Goal: Task Accomplishment & Management: Manage account settings

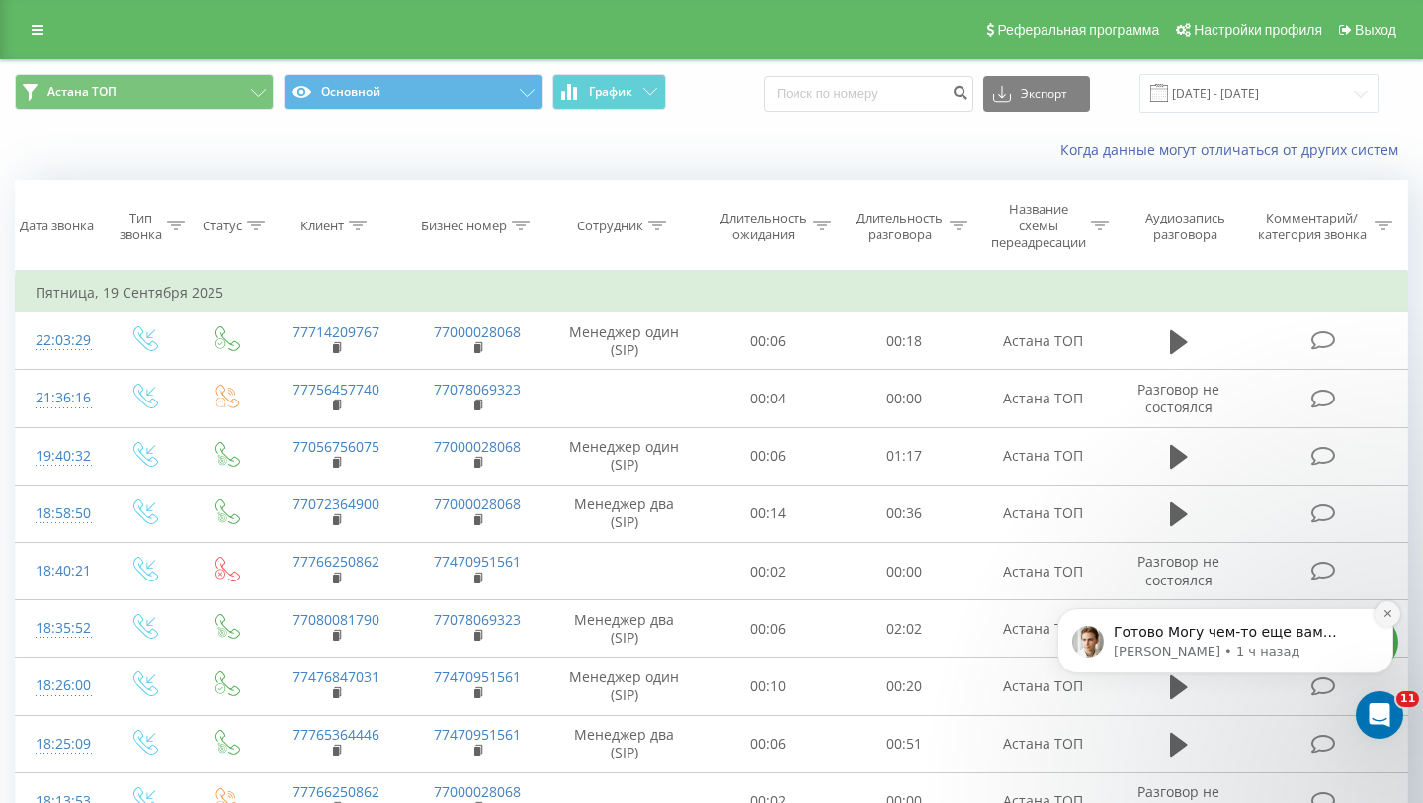
click at [1388, 617] on icon "Dismiss notification" at bounding box center [1388, 613] width 11 height 11
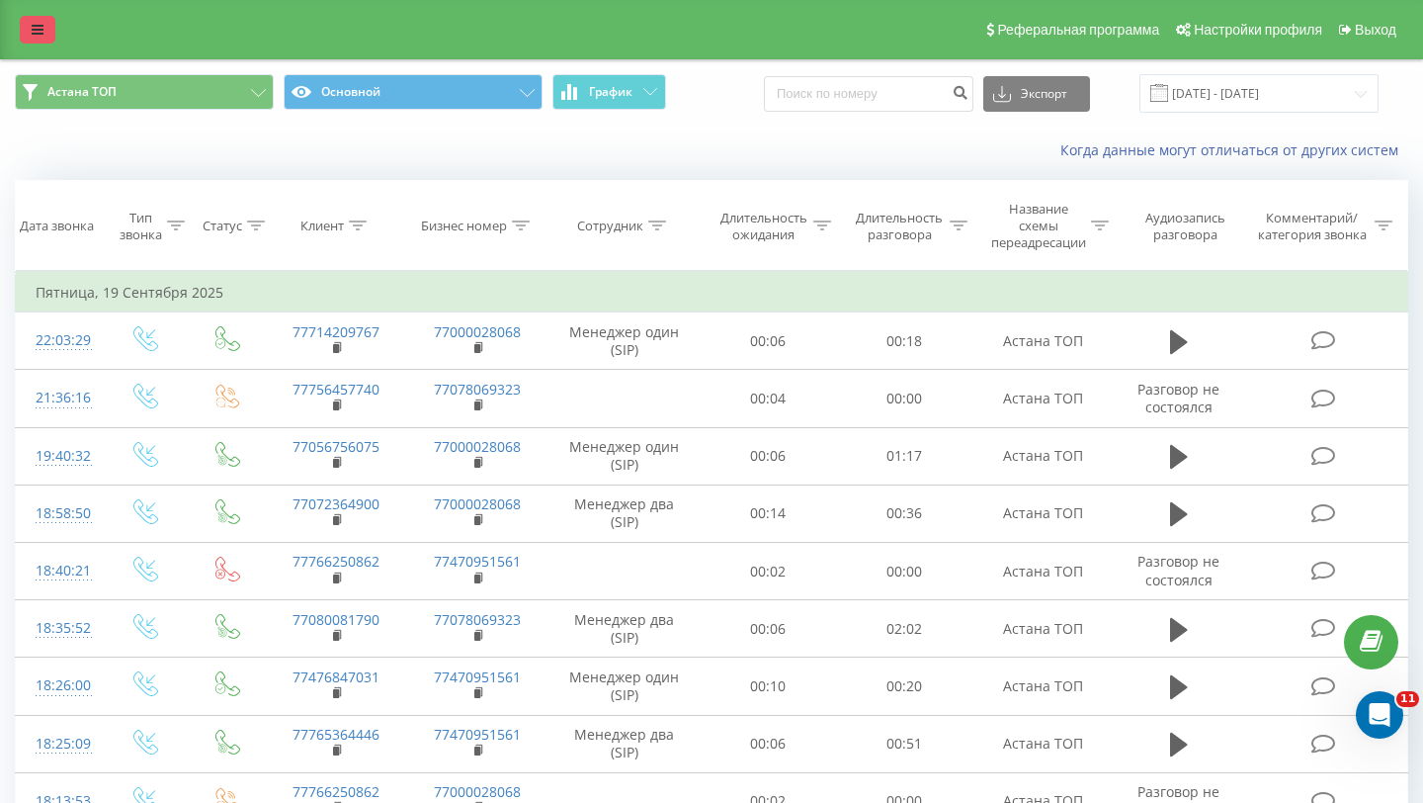
click at [39, 18] on link at bounding box center [38, 30] width 36 height 28
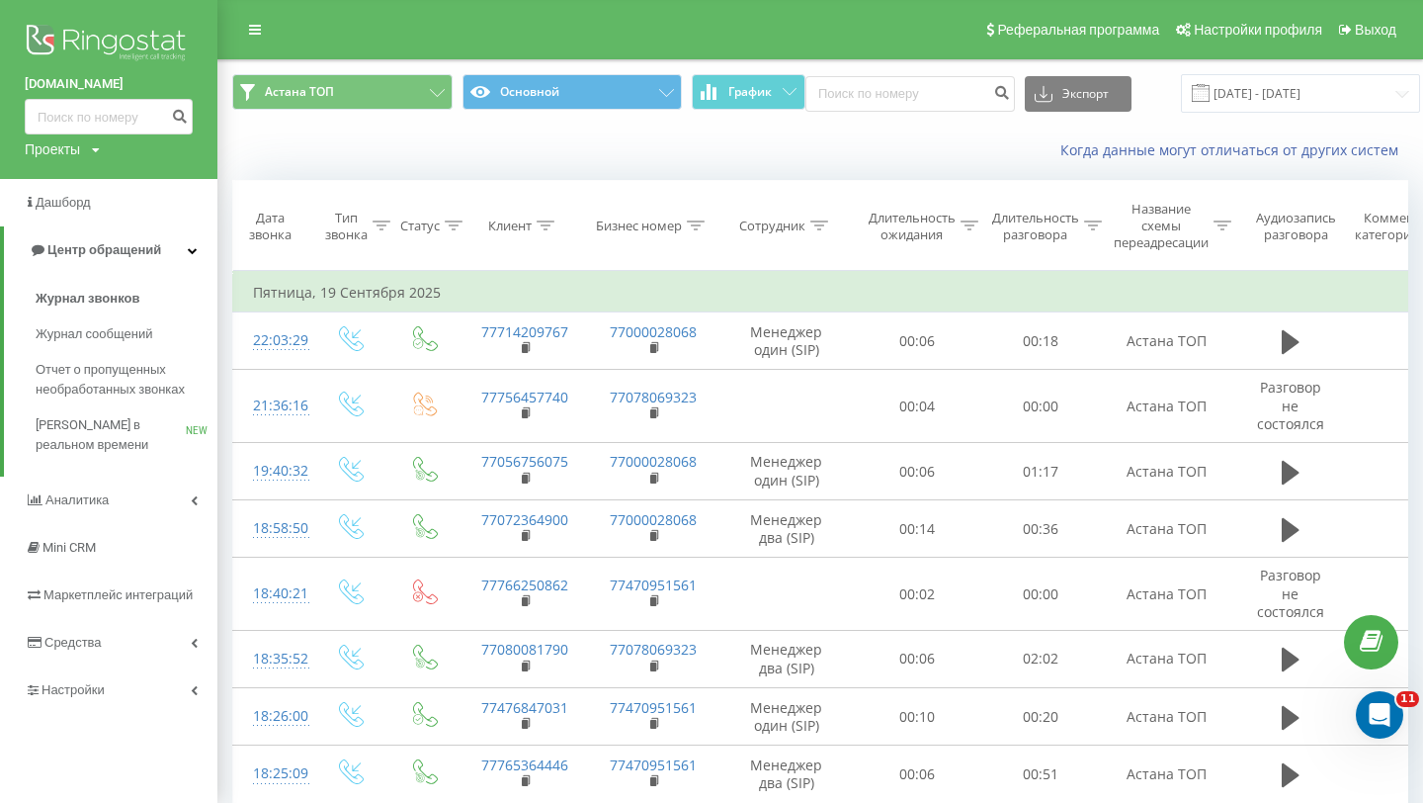
click at [333, 153] on div "Когда данные могут отличаться от других систем" at bounding box center [820, 150] width 1204 height 47
click at [259, 34] on icon at bounding box center [255, 30] width 12 height 14
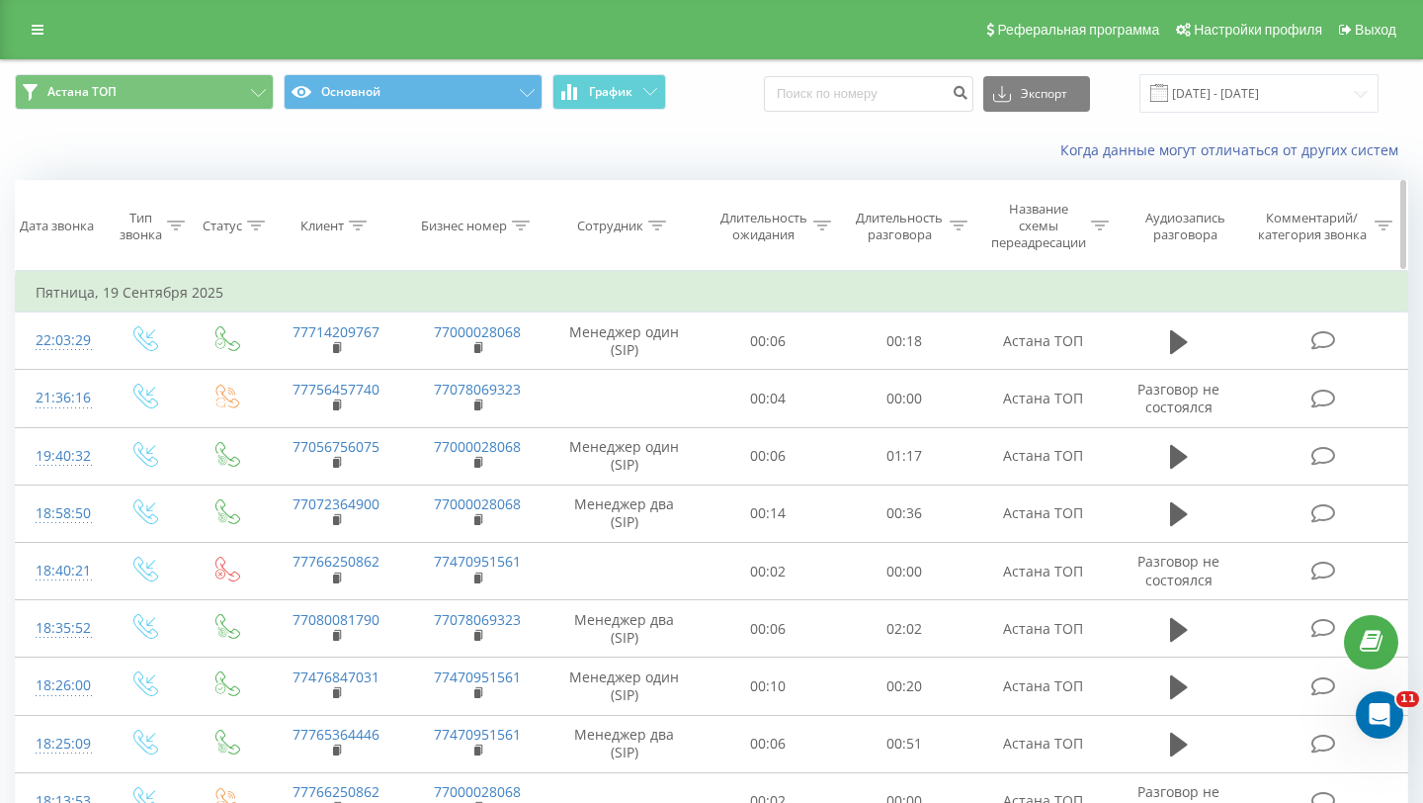
scroll to position [16, 0]
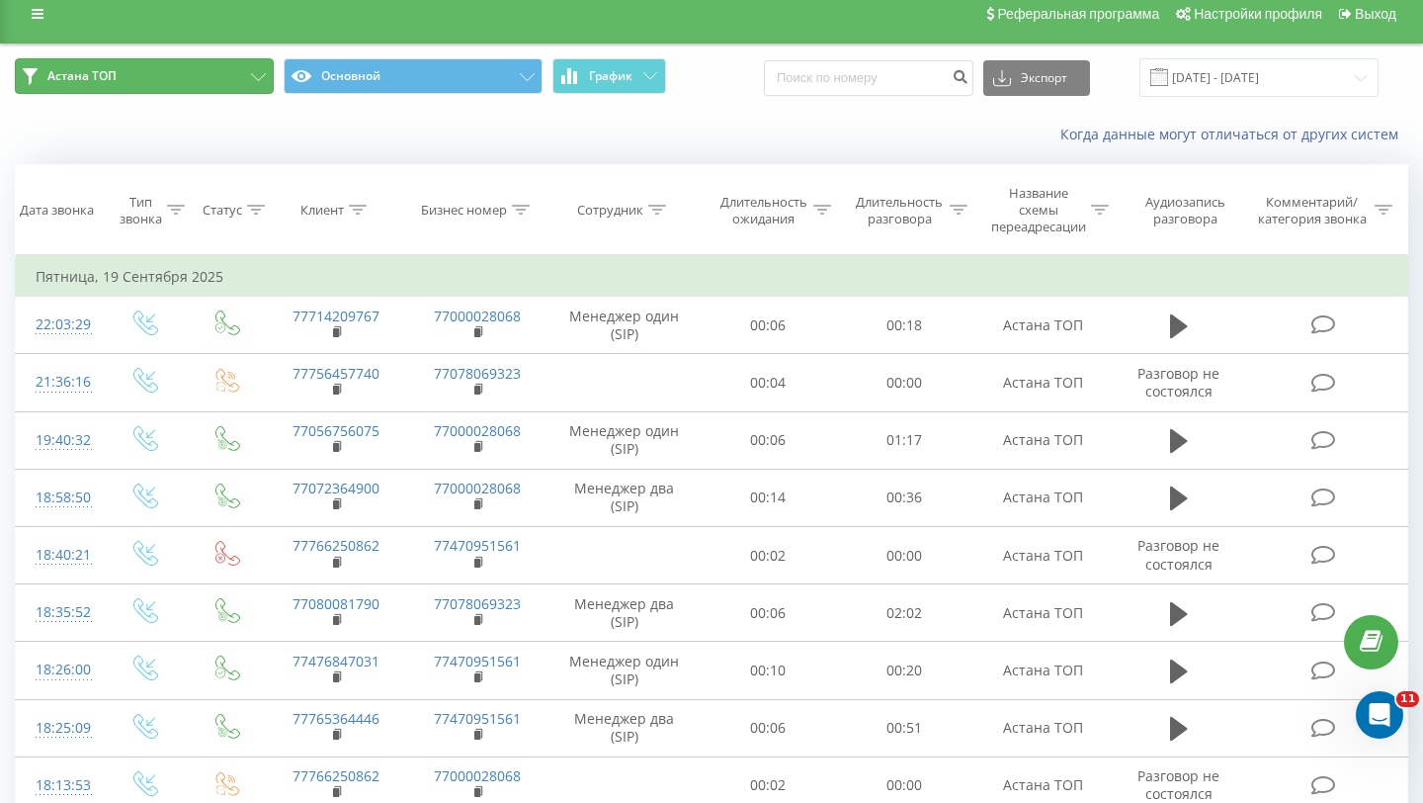
click at [248, 82] on button "Астана ТОП" at bounding box center [144, 76] width 259 height 36
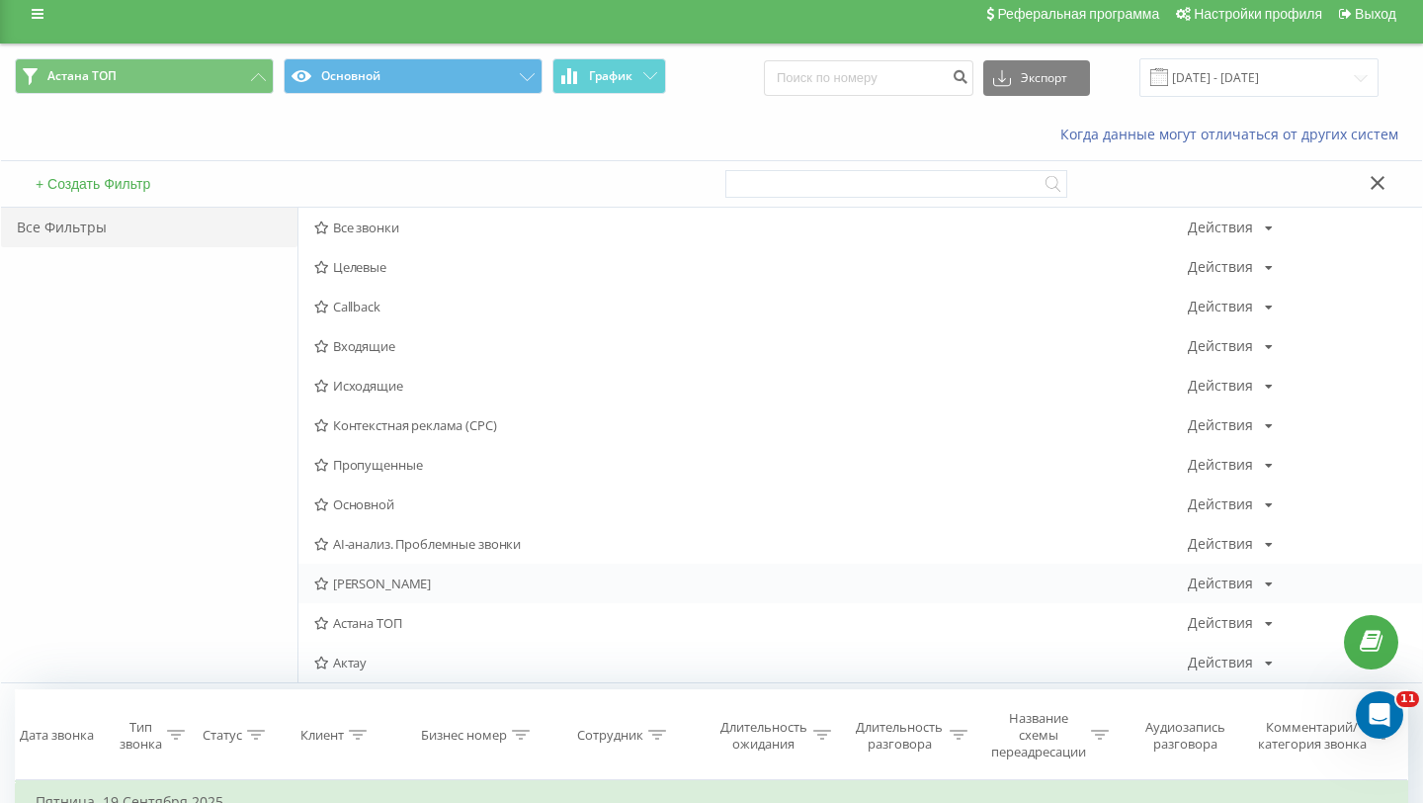
click at [409, 588] on span "[PERSON_NAME]" at bounding box center [751, 583] width 874 height 14
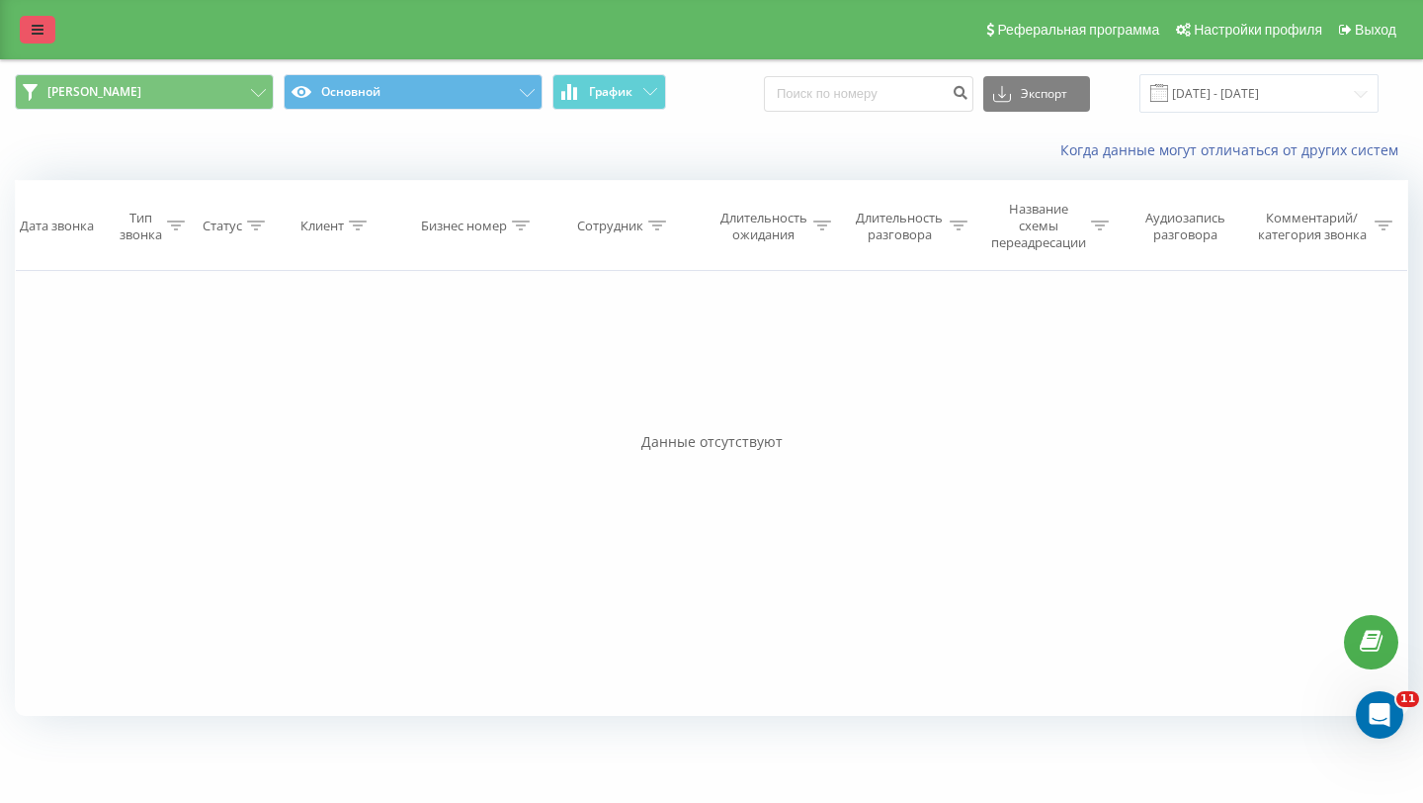
click at [45, 33] on link at bounding box center [38, 30] width 36 height 28
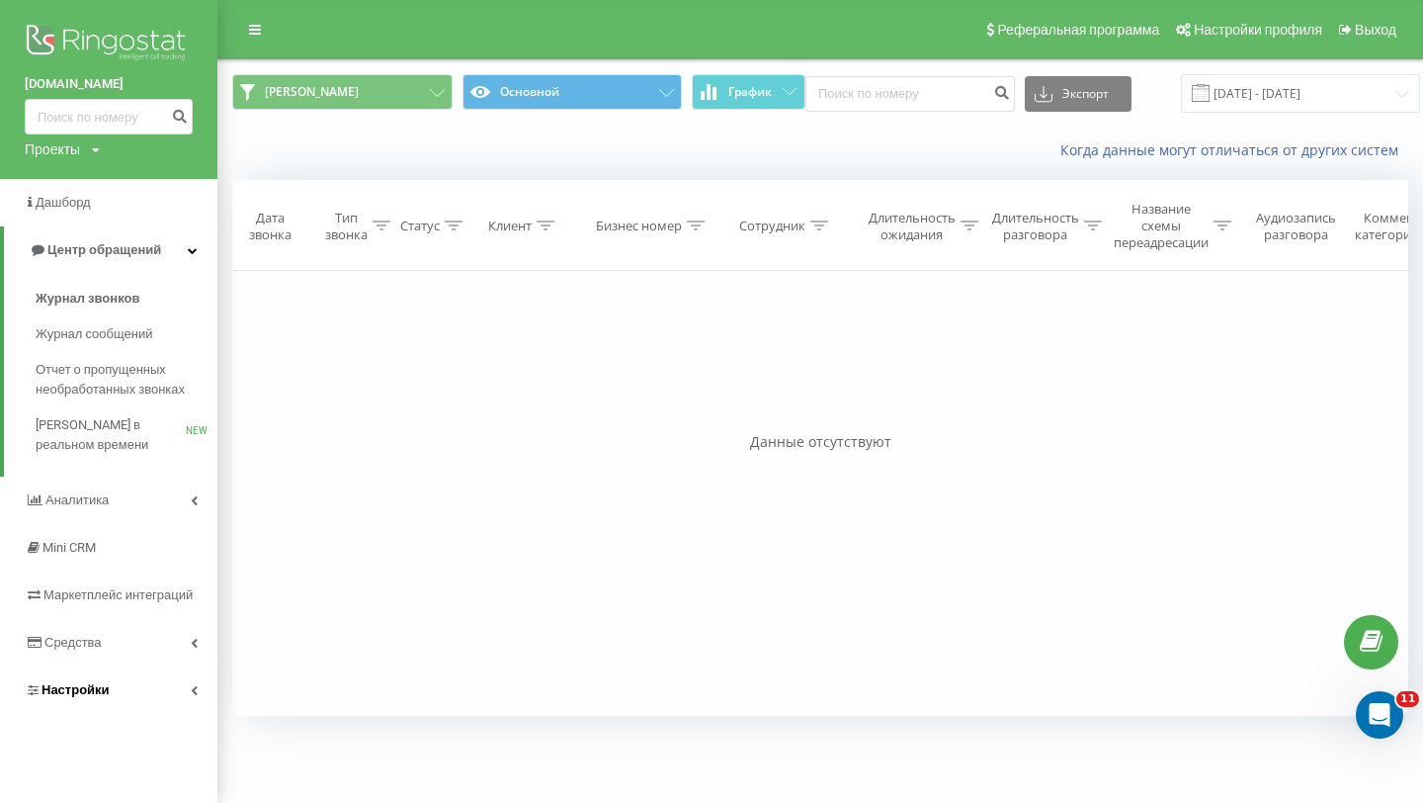
click at [138, 708] on link "Настройки" at bounding box center [108, 689] width 217 height 47
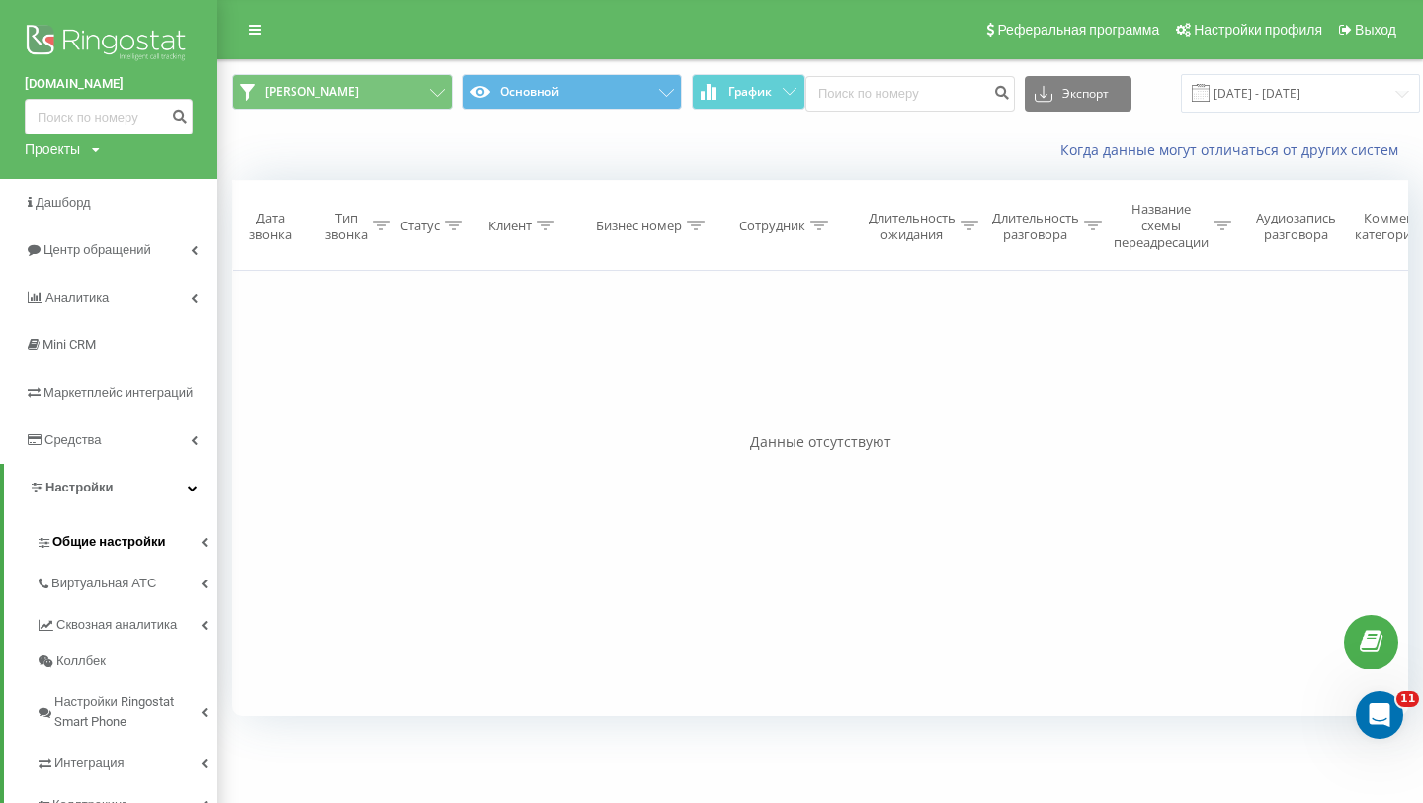
click at [173, 538] on link "Общие настройки" at bounding box center [127, 539] width 182 height 42
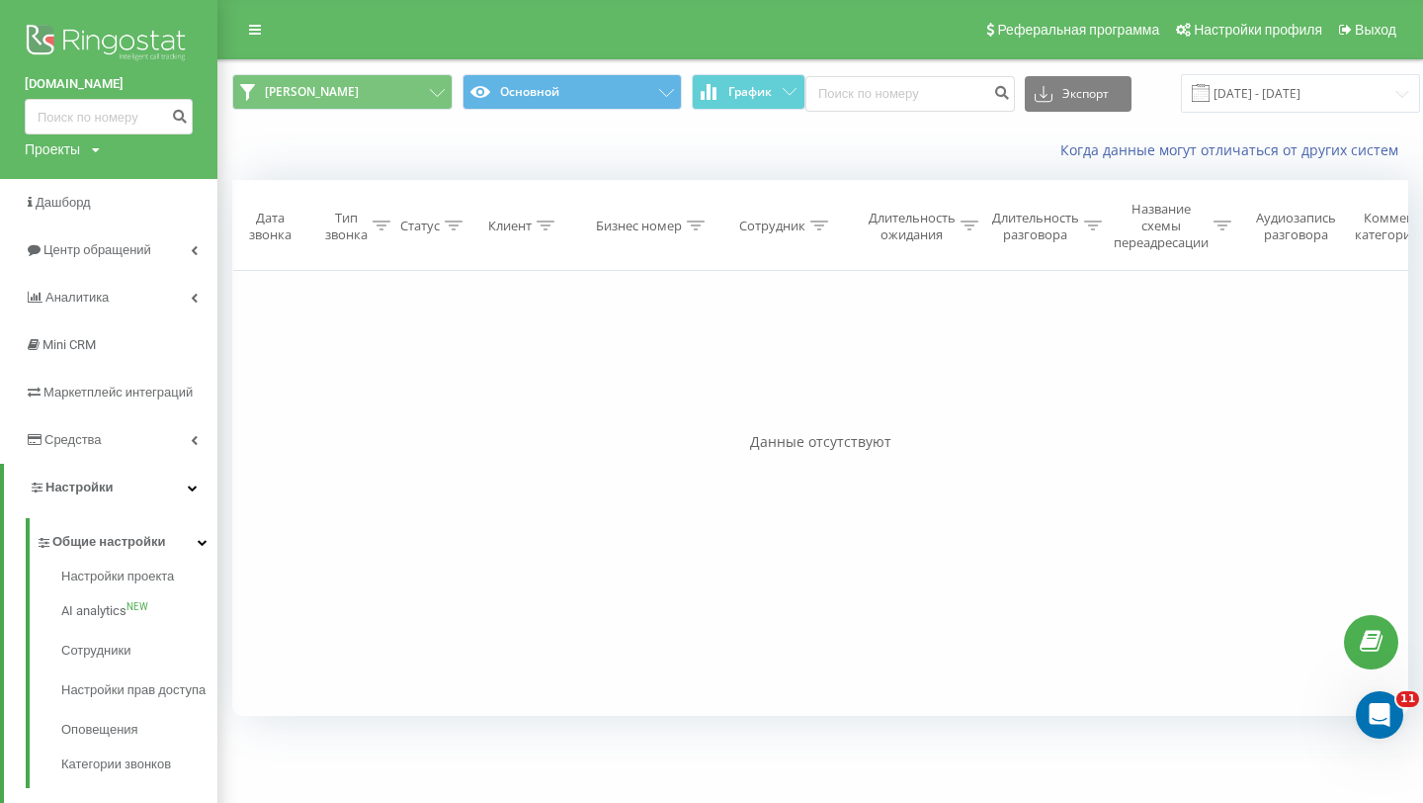
click at [165, 563] on div "Настройки проекта AI analytics NEW Сотрудники Настройки прав доступа Оповещения…" at bounding box center [122, 673] width 192 height 228
click at [167, 555] on link "Общие настройки" at bounding box center [127, 539] width 182 height 42
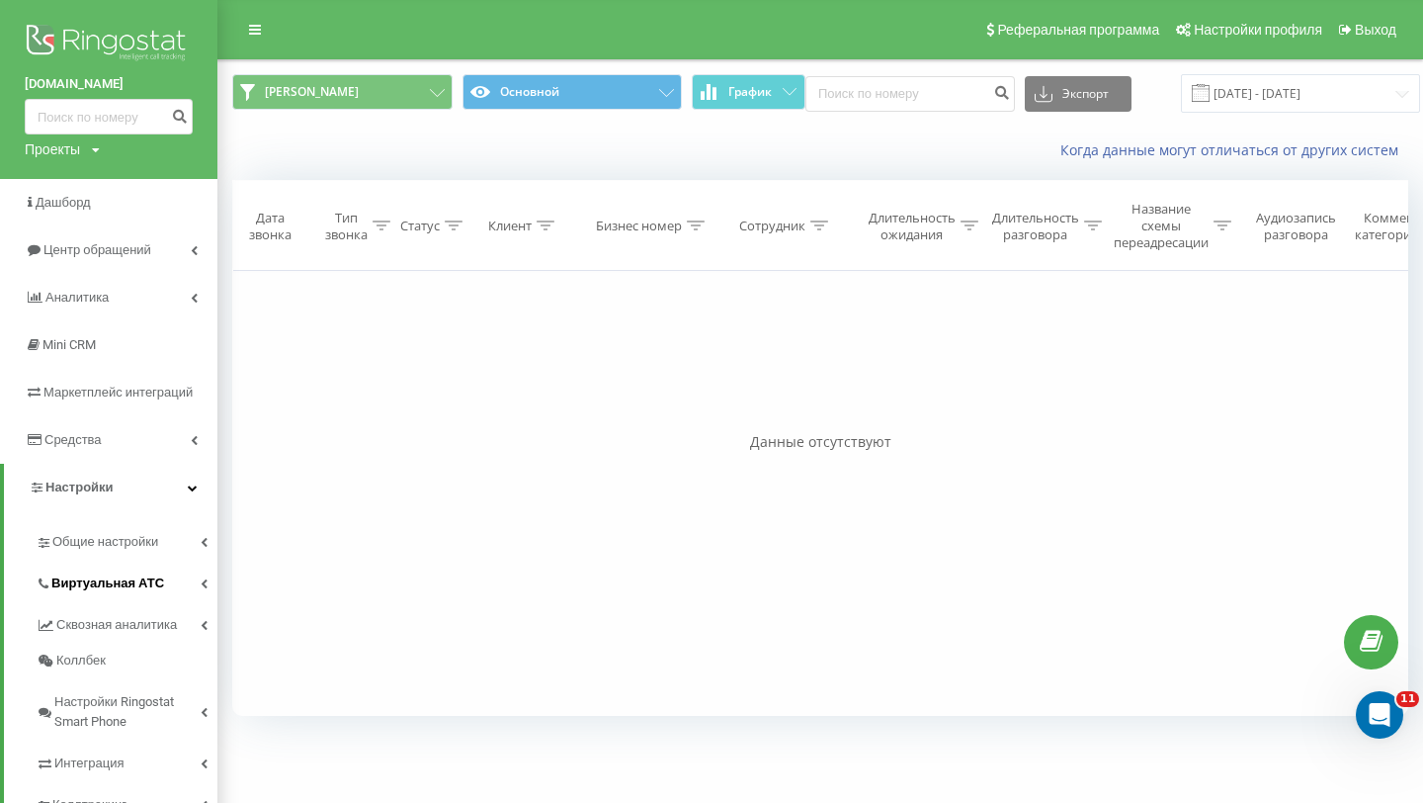
click at [157, 578] on link "Виртуальная АТС" at bounding box center [127, 580] width 182 height 42
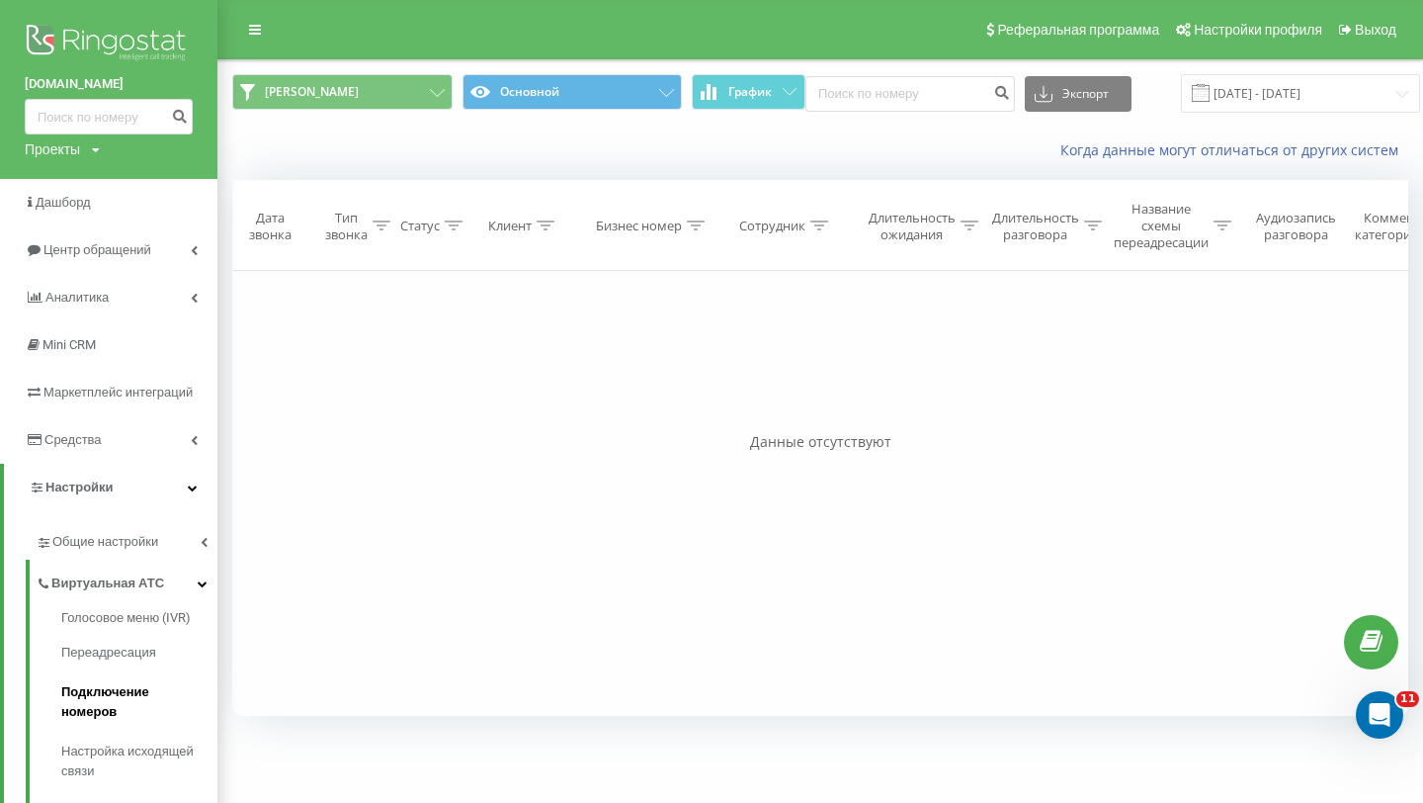
click at [145, 693] on span "Подключение номеров" at bounding box center [134, 702] width 146 height 40
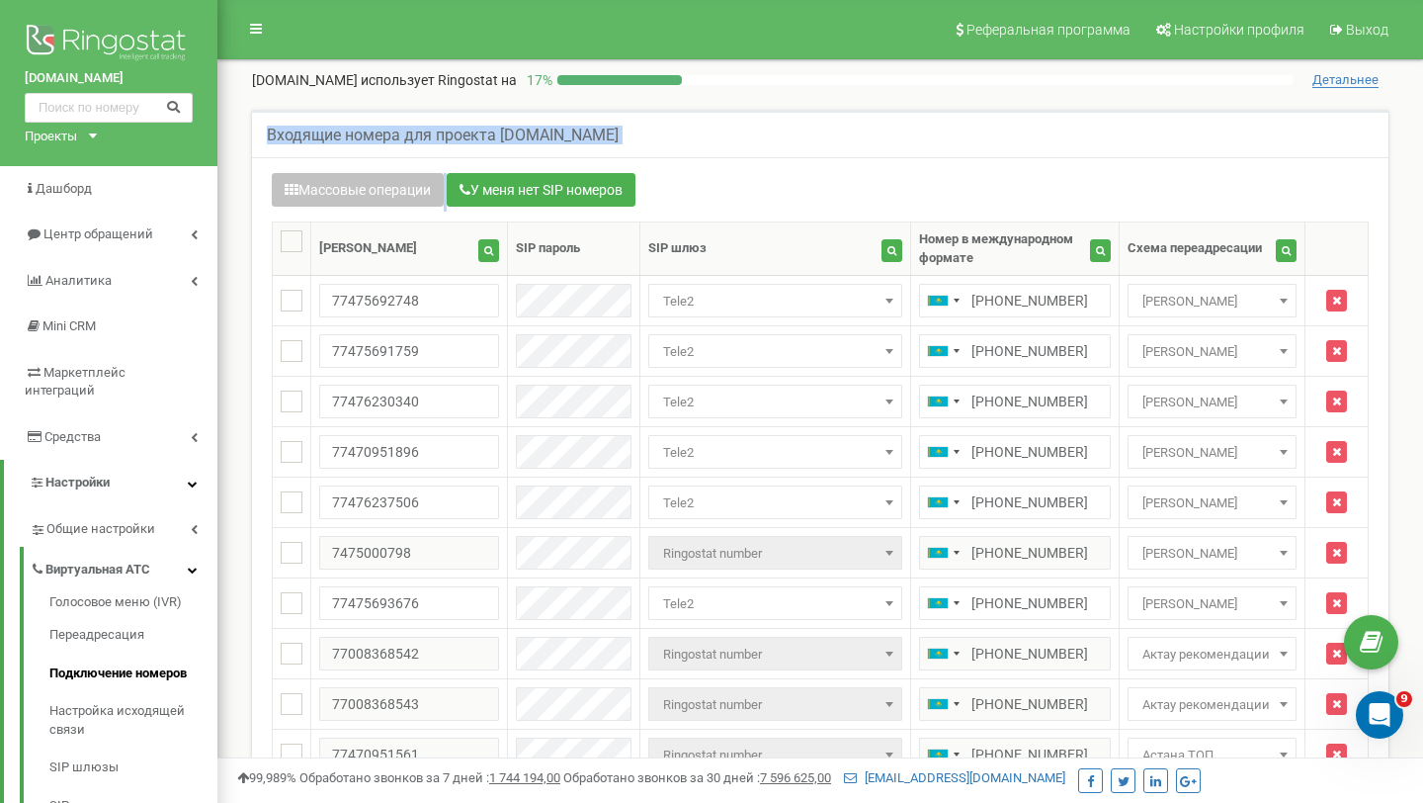
drag, startPoint x: 256, startPoint y: 127, endPoint x: 790, endPoint y: 190, distance: 537.5
click at [790, 190] on div "Массовые операции У меня нет SIP номеров" at bounding box center [820, 192] width 1097 height 39
click at [287, 296] on ins at bounding box center [292, 301] width 22 height 22
checkbox input "true"
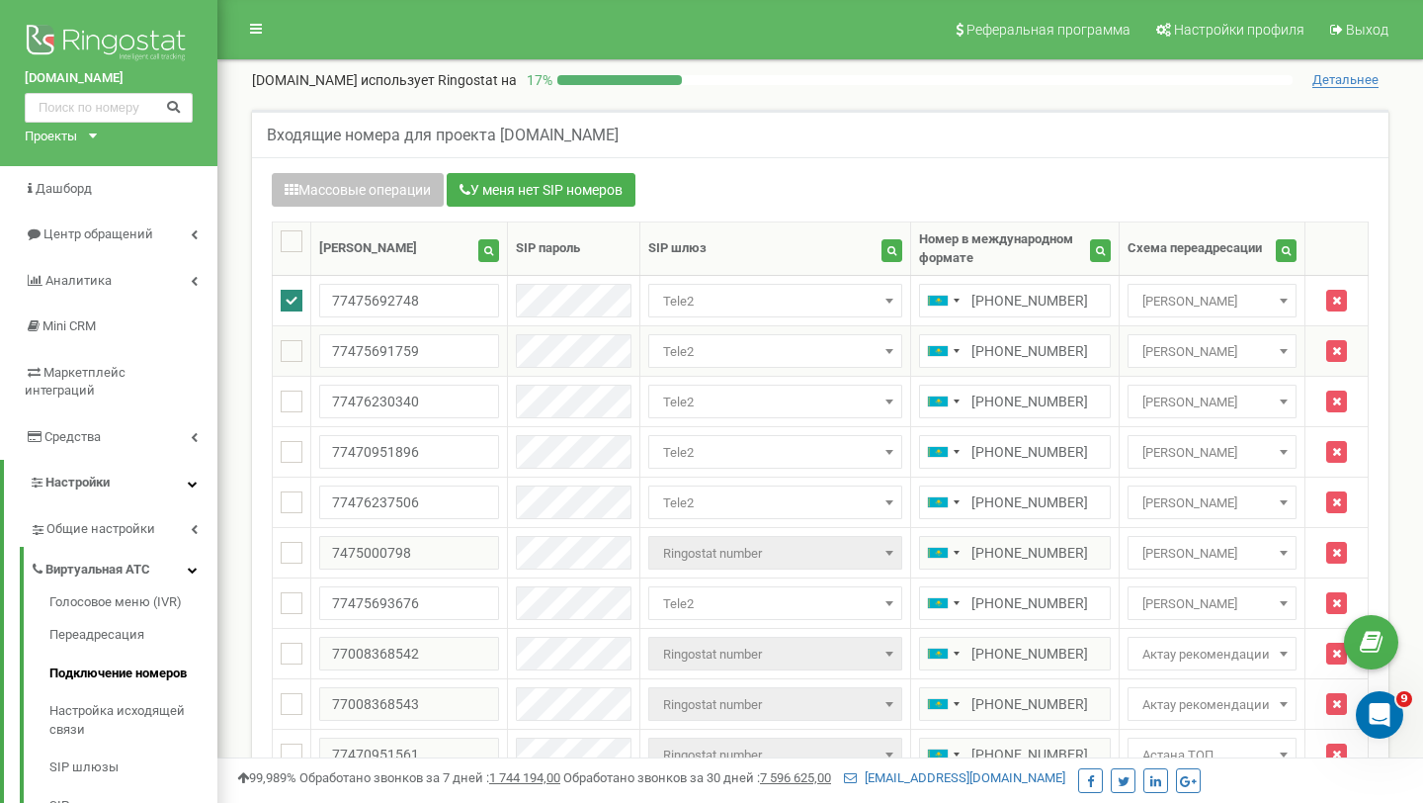
click at [290, 345] on ins at bounding box center [292, 351] width 22 height 22
checkbox input "true"
click at [289, 369] on td at bounding box center [292, 351] width 39 height 50
click at [1289, 244] on button "button" at bounding box center [1286, 250] width 21 height 23
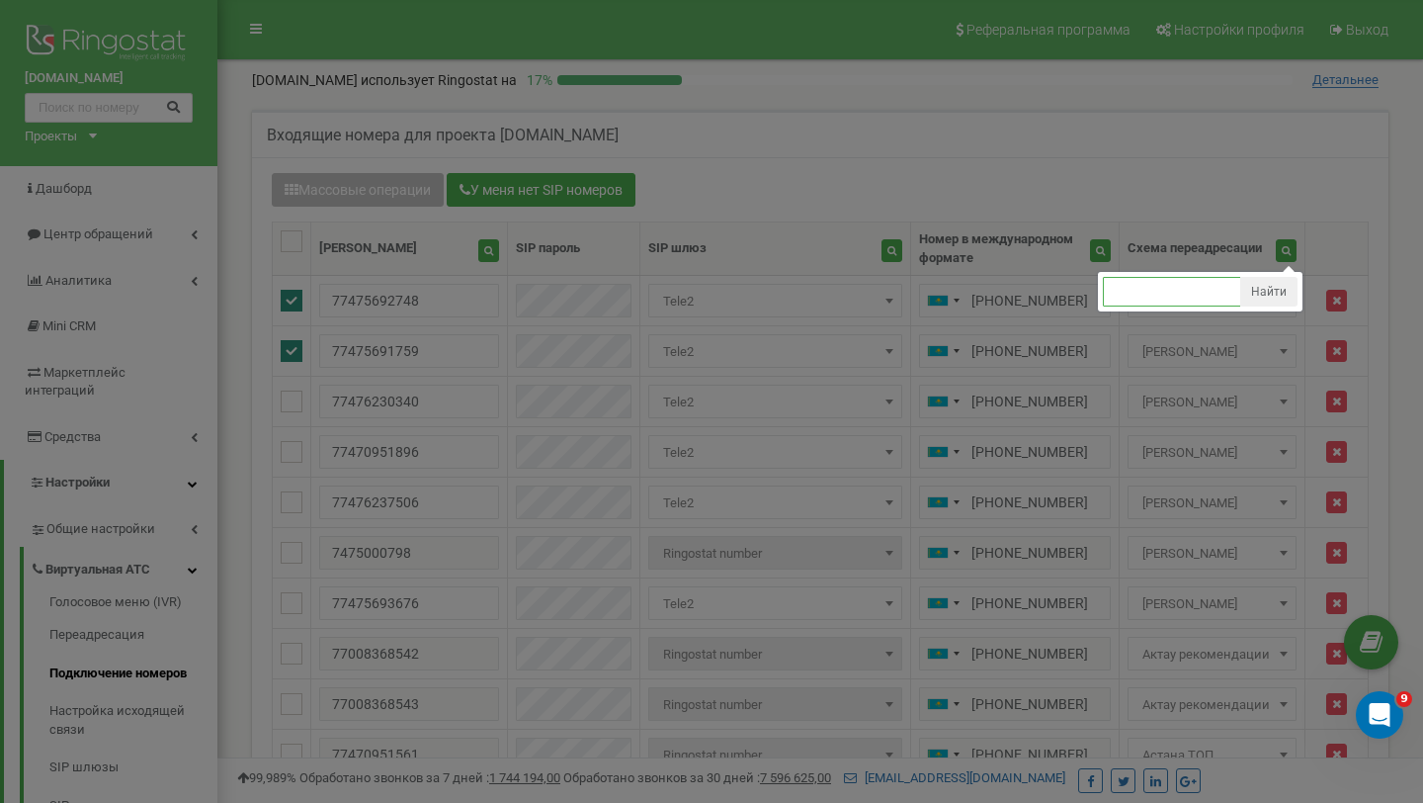
click at [1203, 291] on input "text" at bounding box center [1172, 292] width 138 height 30
type input "ч"
type input "сергей астана"
click at [1268, 297] on button "Найти" at bounding box center [1268, 292] width 57 height 30
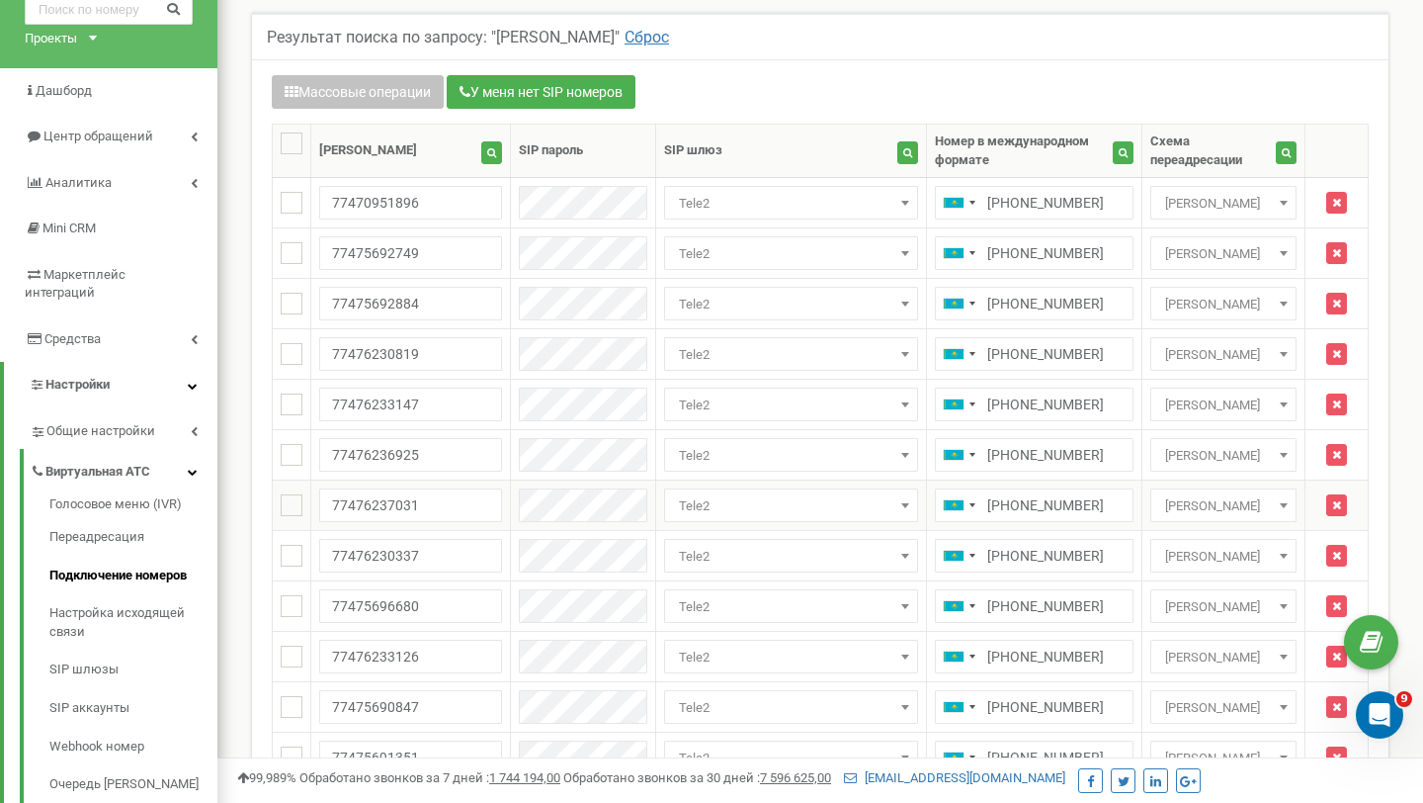
scroll to position [69, 0]
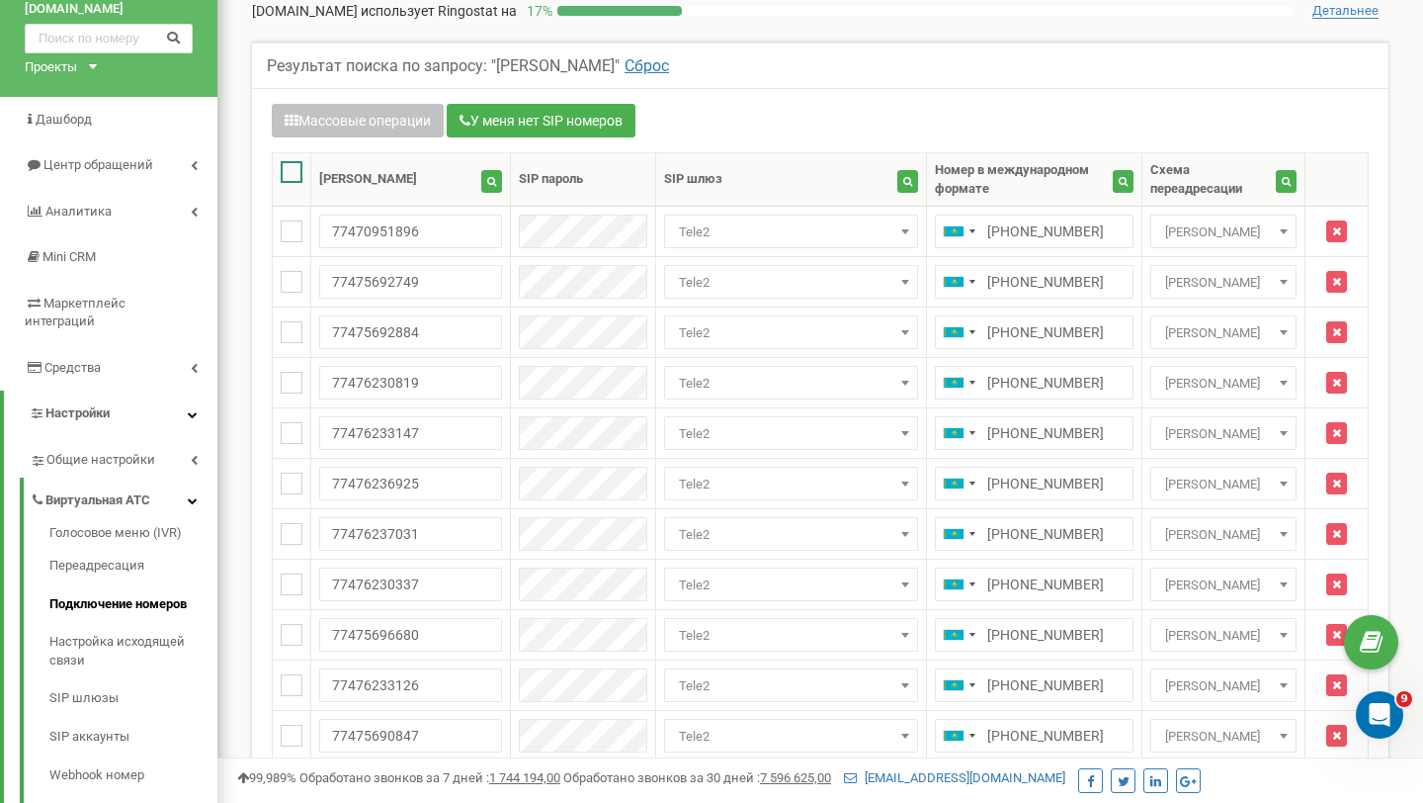
click at [293, 172] on ins at bounding box center [292, 172] width 22 height 22
checkbox input "true"
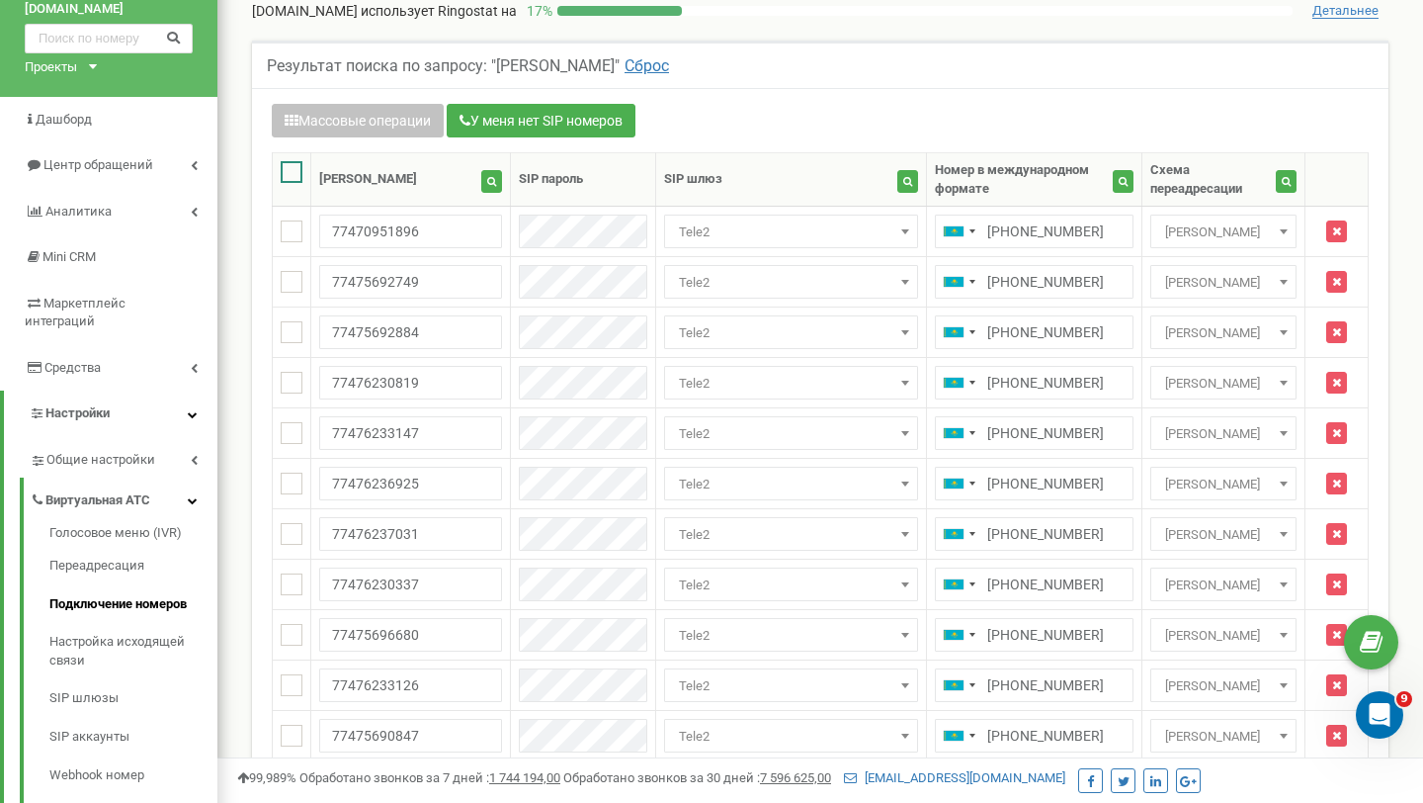
checkbox input "true"
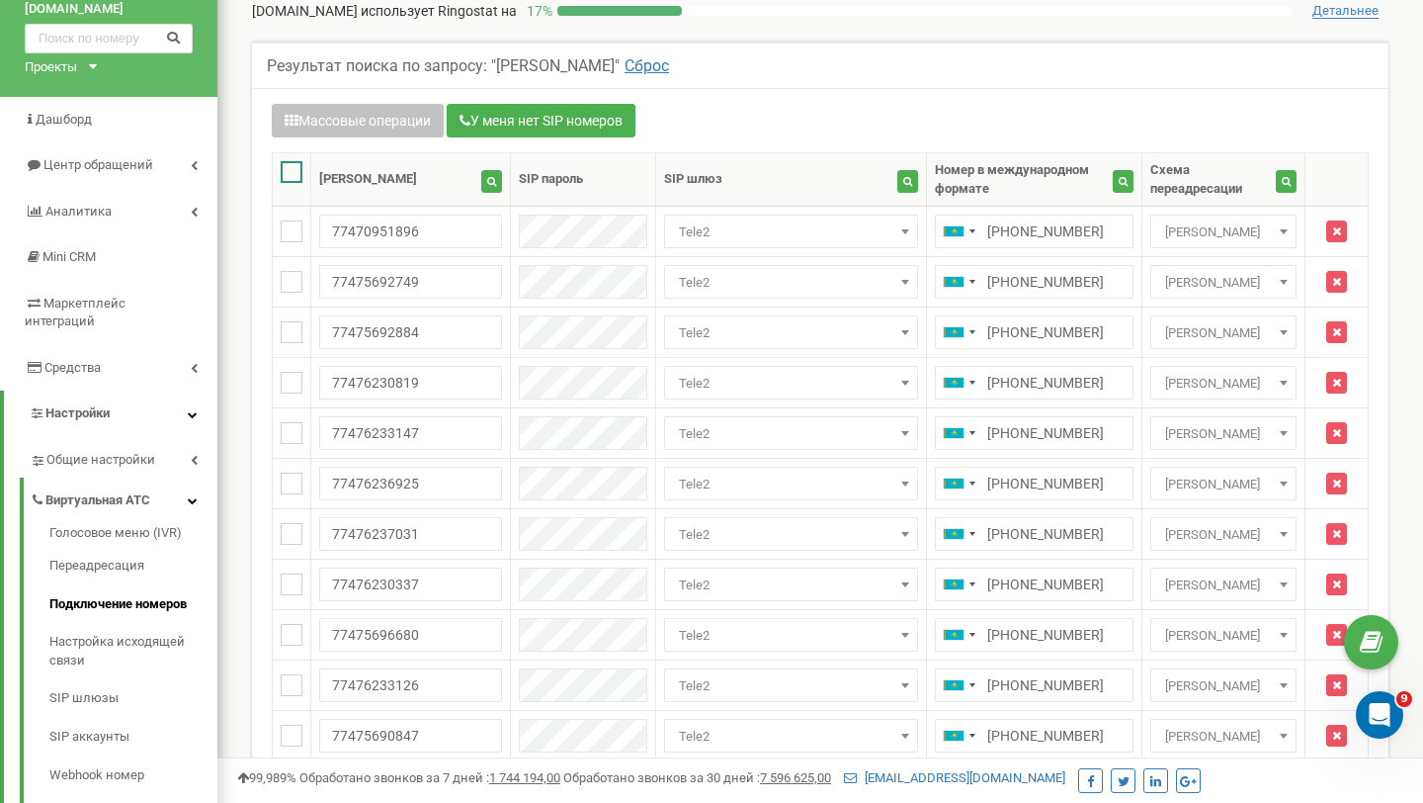
checkbox input "true"
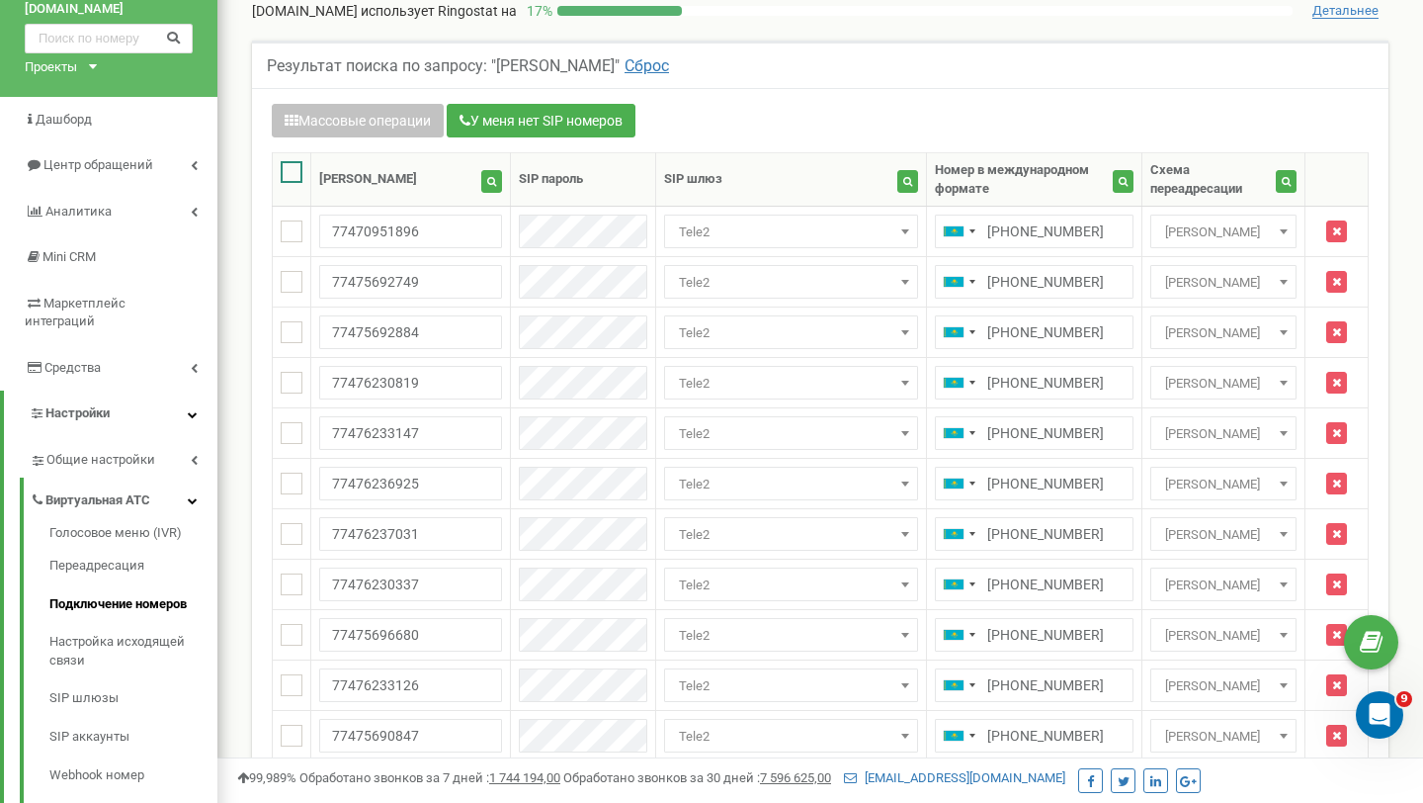
checkbox input "true"
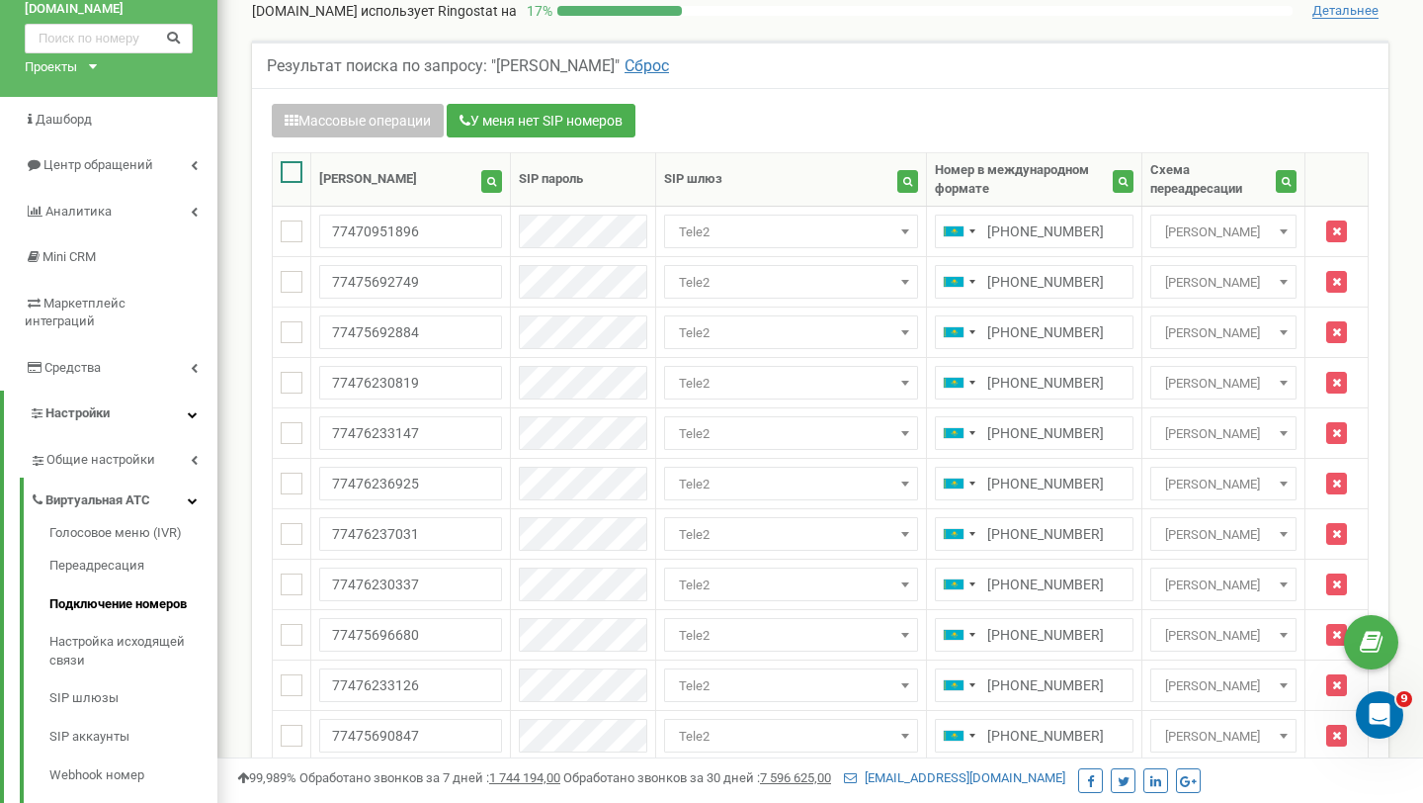
checkbox input "true"
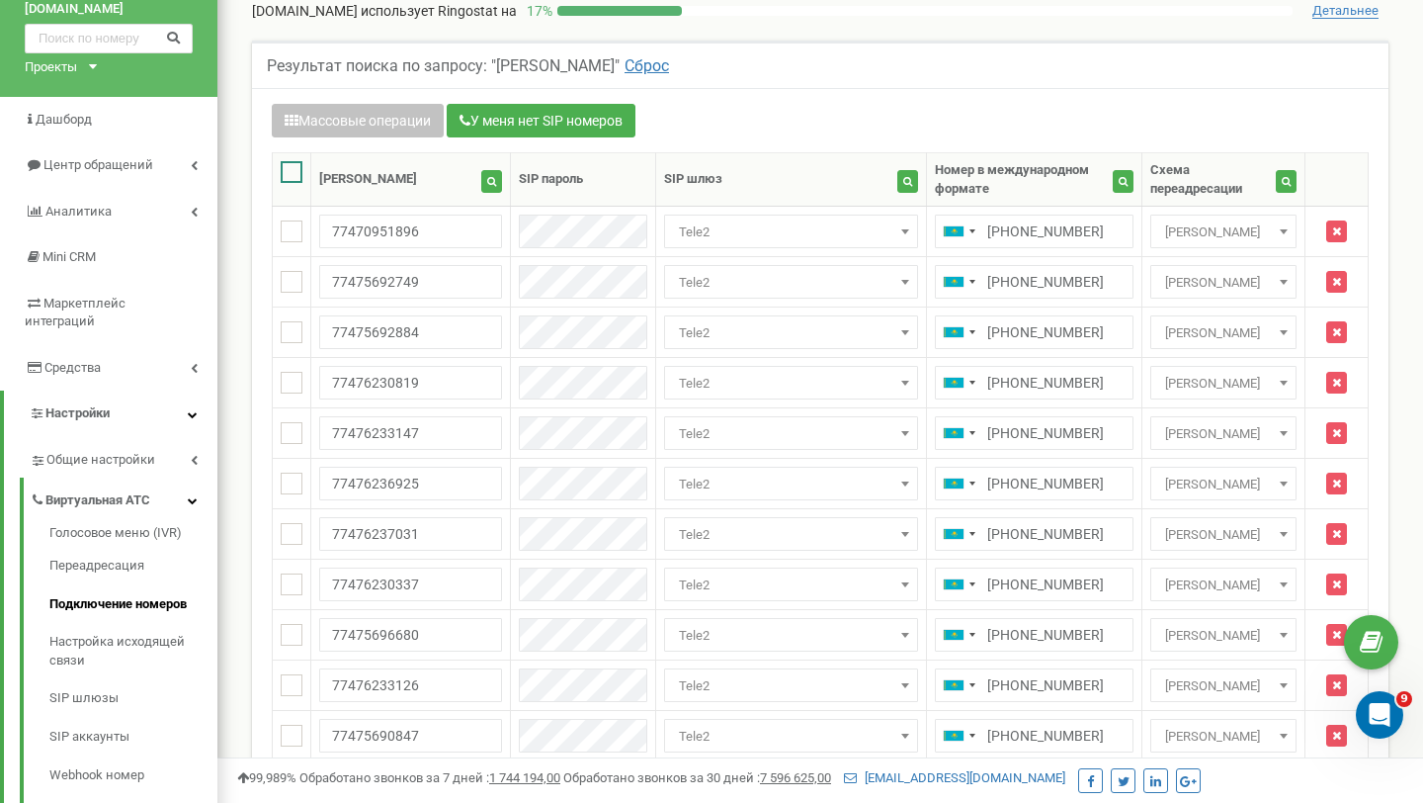
checkbox input "true"
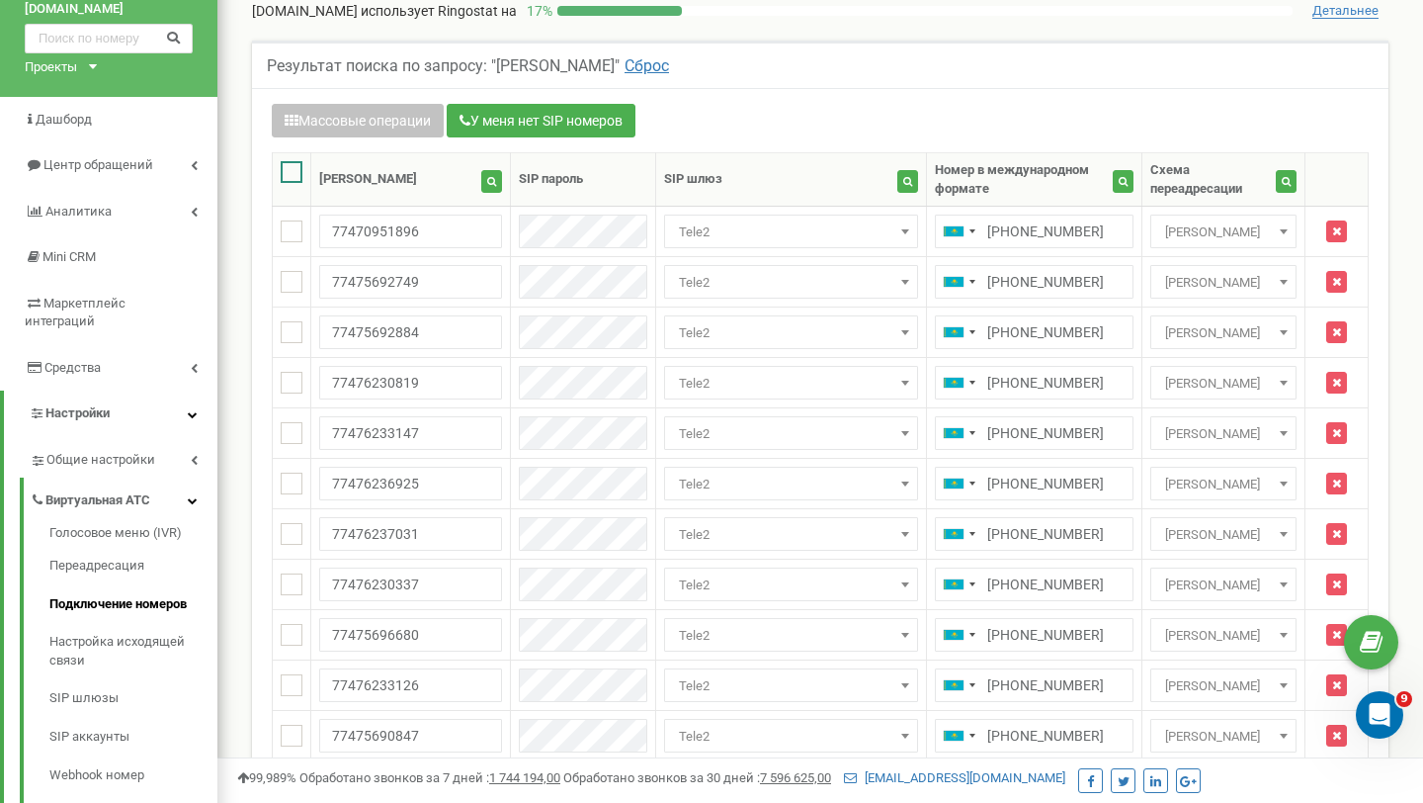
checkbox input "true"
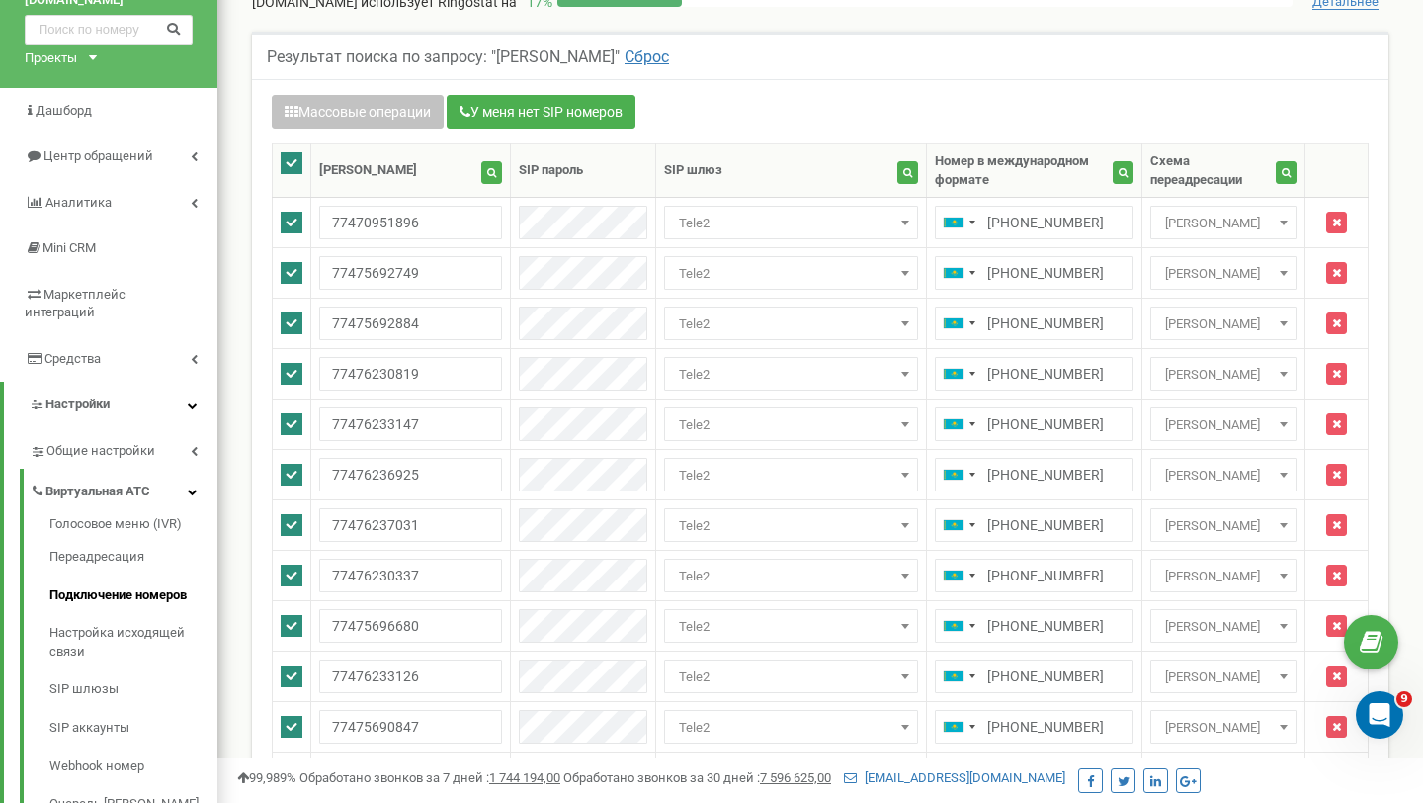
scroll to position [0, 0]
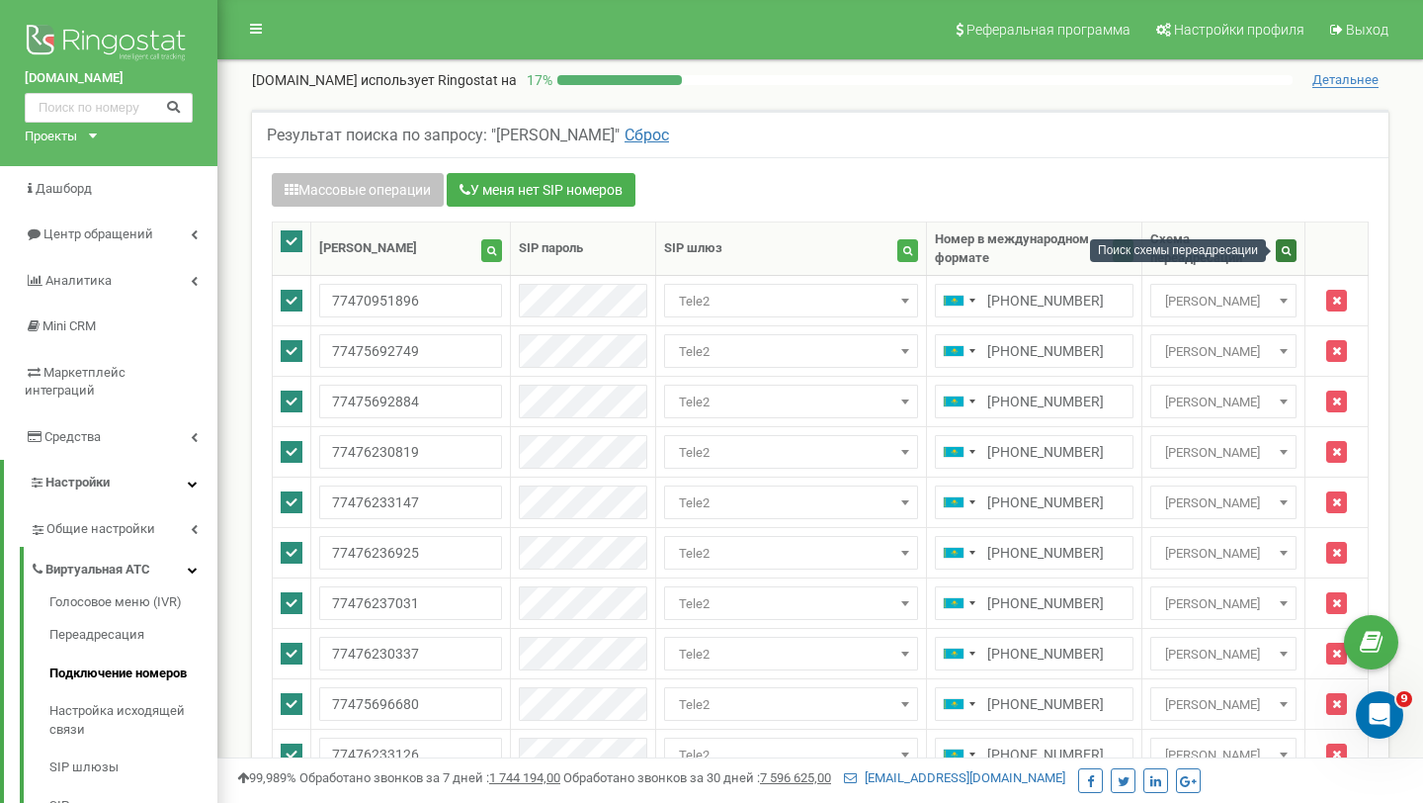
click at [1278, 254] on button "button" at bounding box center [1286, 250] width 21 height 23
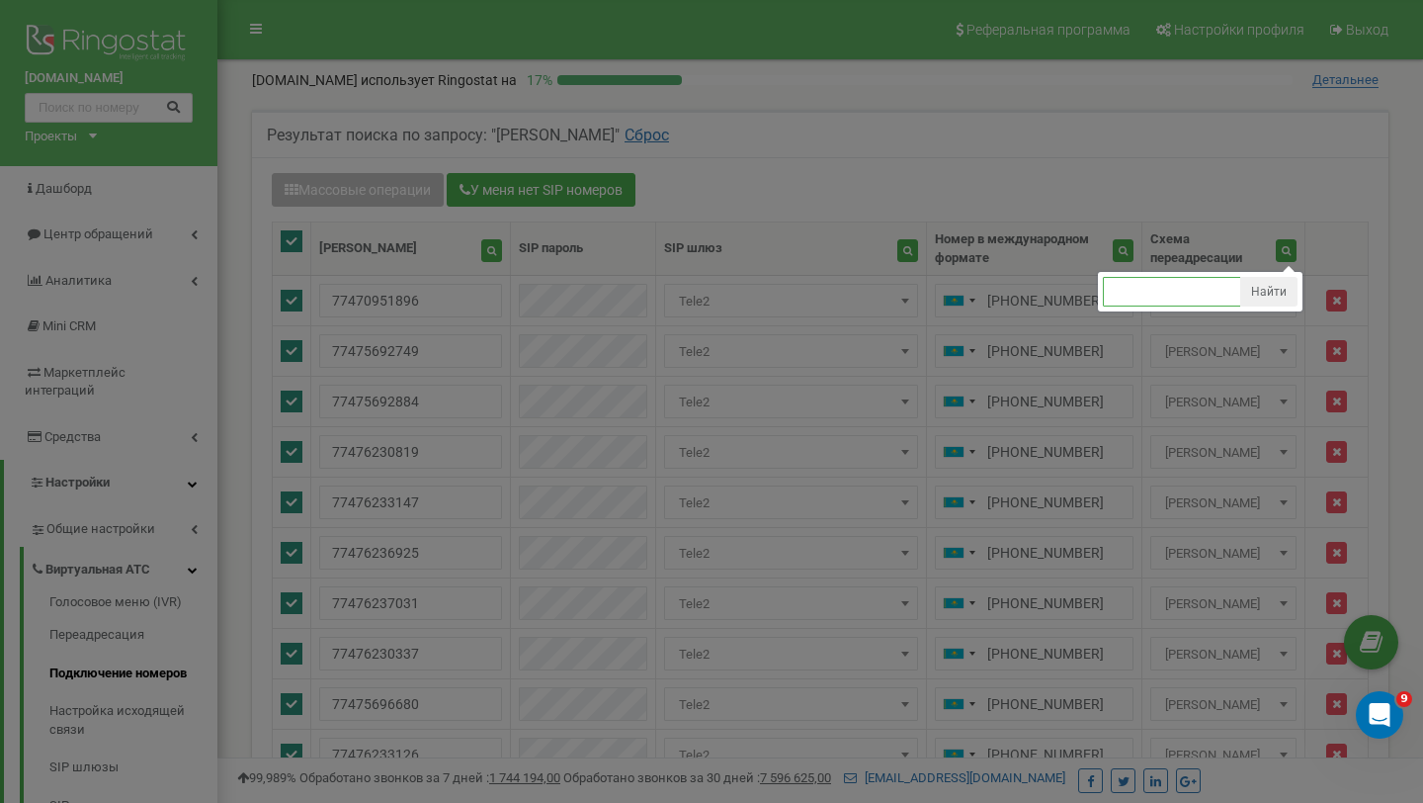
click at [1166, 290] on input "text" at bounding box center [1172, 292] width 138 height 30
type input "астана топ"
click at [1272, 290] on button "Найти" at bounding box center [1268, 292] width 57 height 30
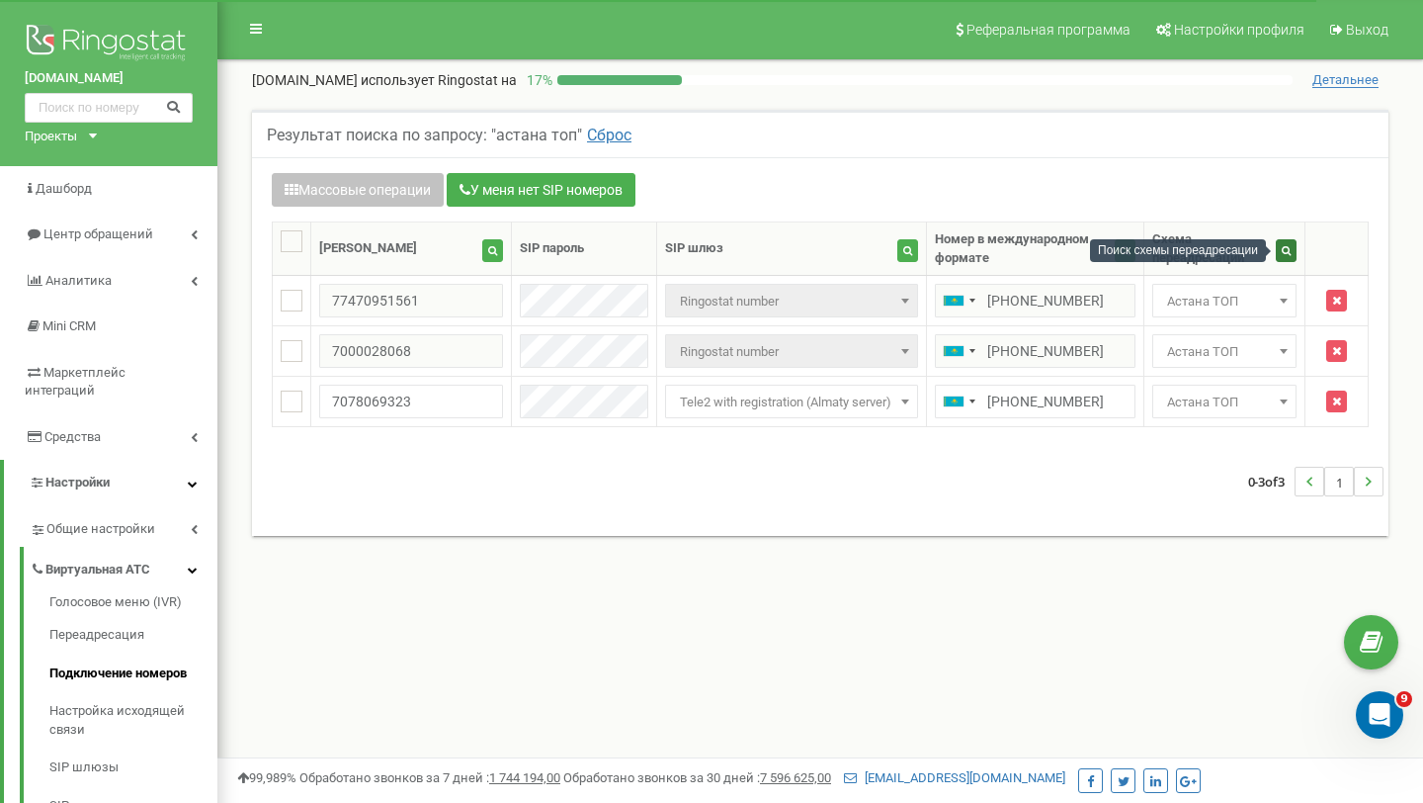
click at [1286, 255] on button "button" at bounding box center [1286, 250] width 21 height 23
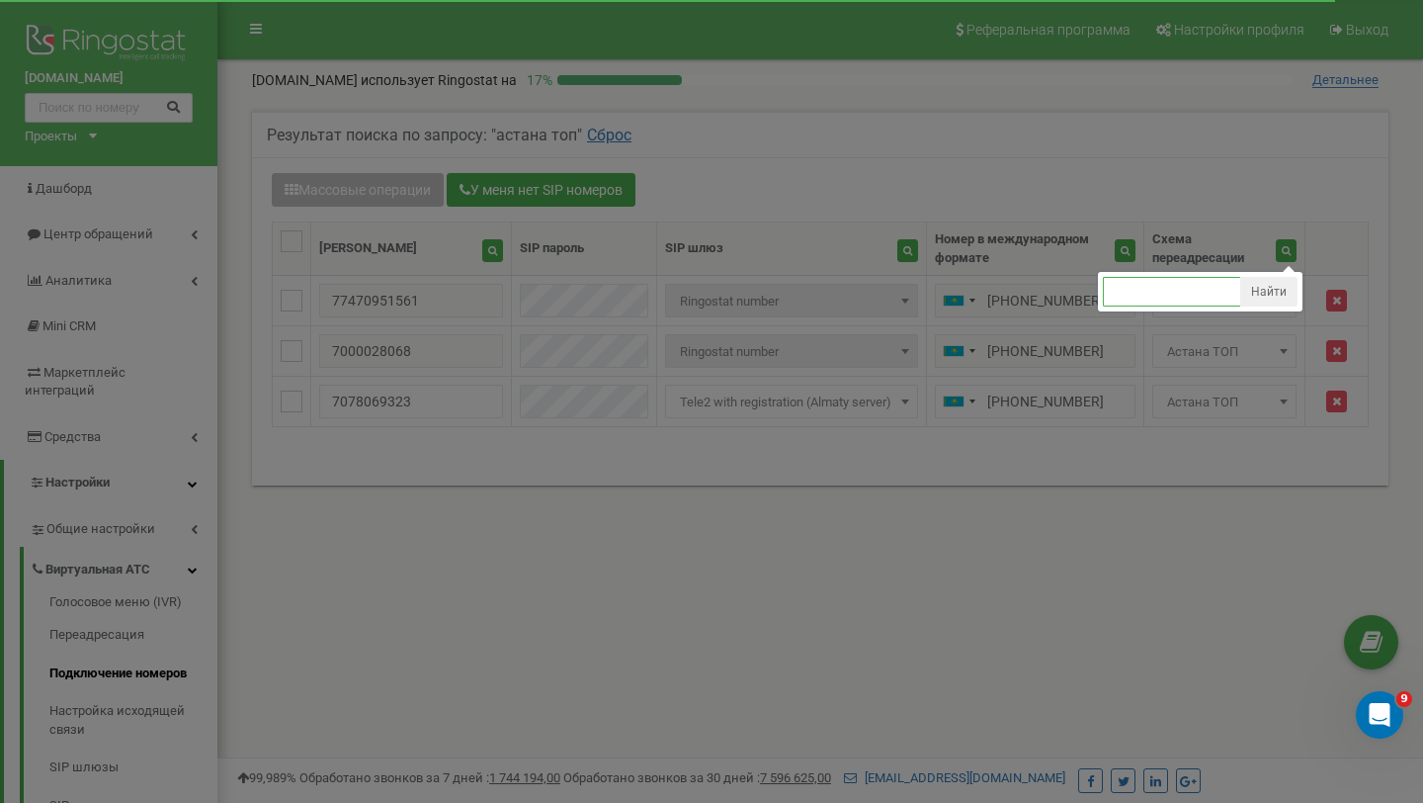
click at [1194, 288] on input "text" at bounding box center [1172, 292] width 138 height 30
type input "сергей астана"
click at [1264, 287] on button "Найти" at bounding box center [1268, 292] width 57 height 30
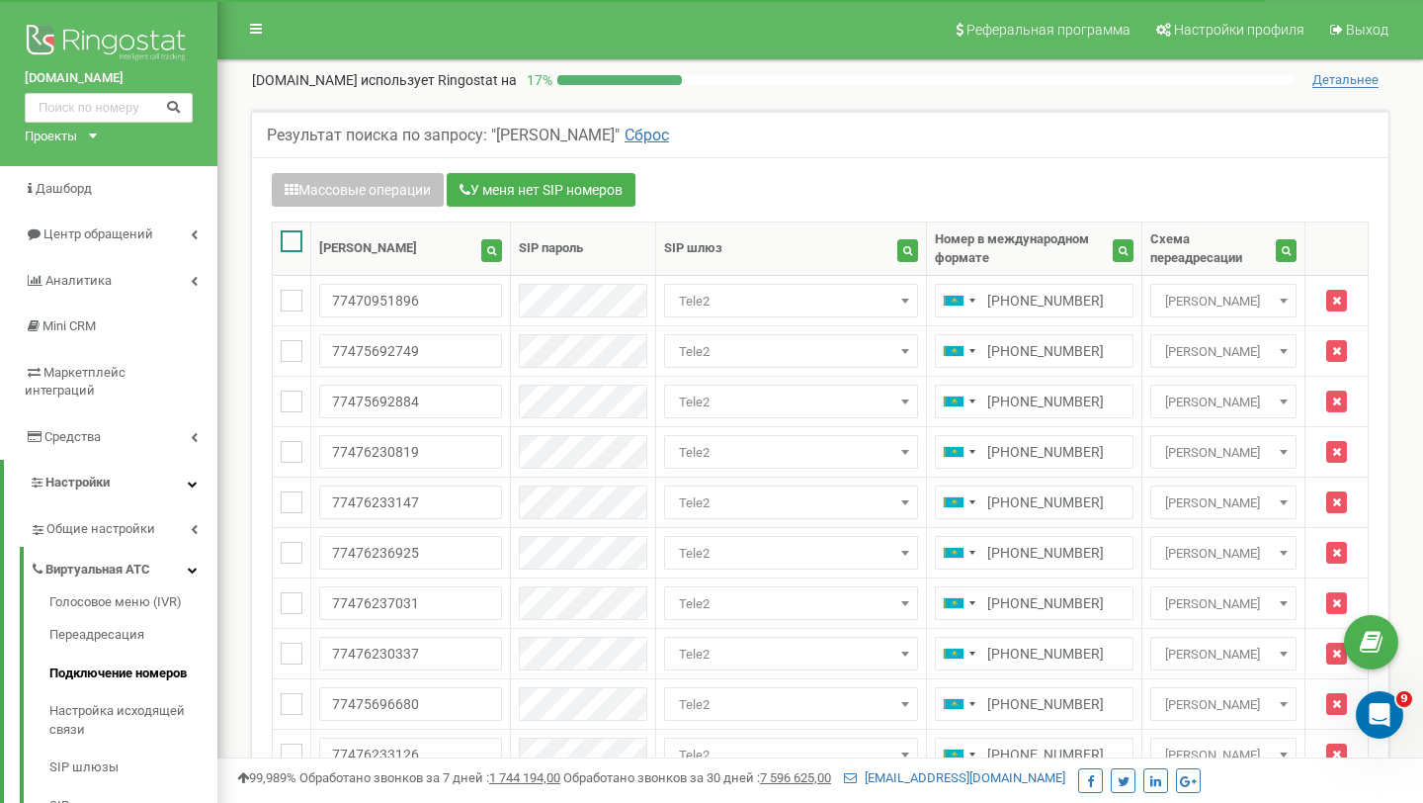
click at [294, 236] on ins at bounding box center [292, 241] width 22 height 22
checkbox input "true"
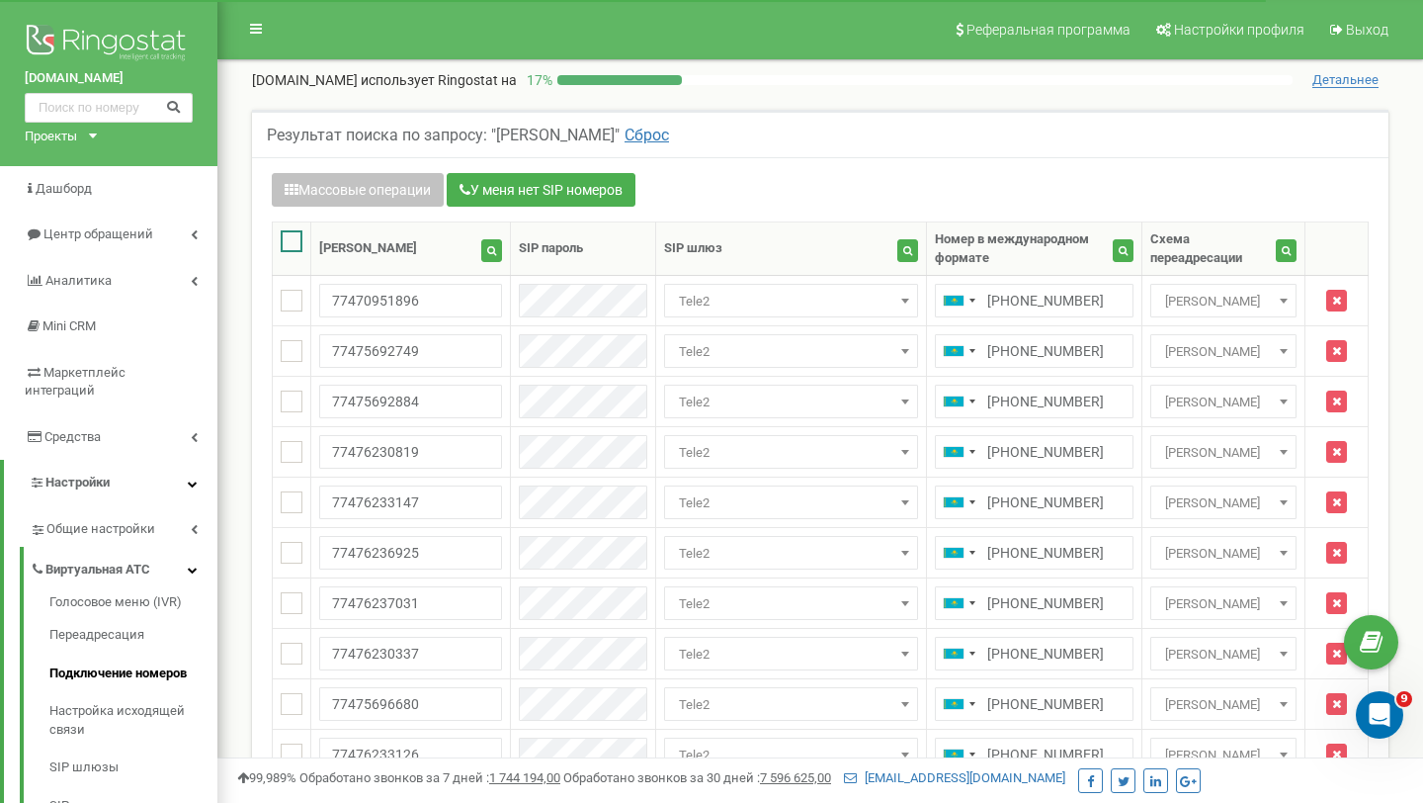
checkbox input "true"
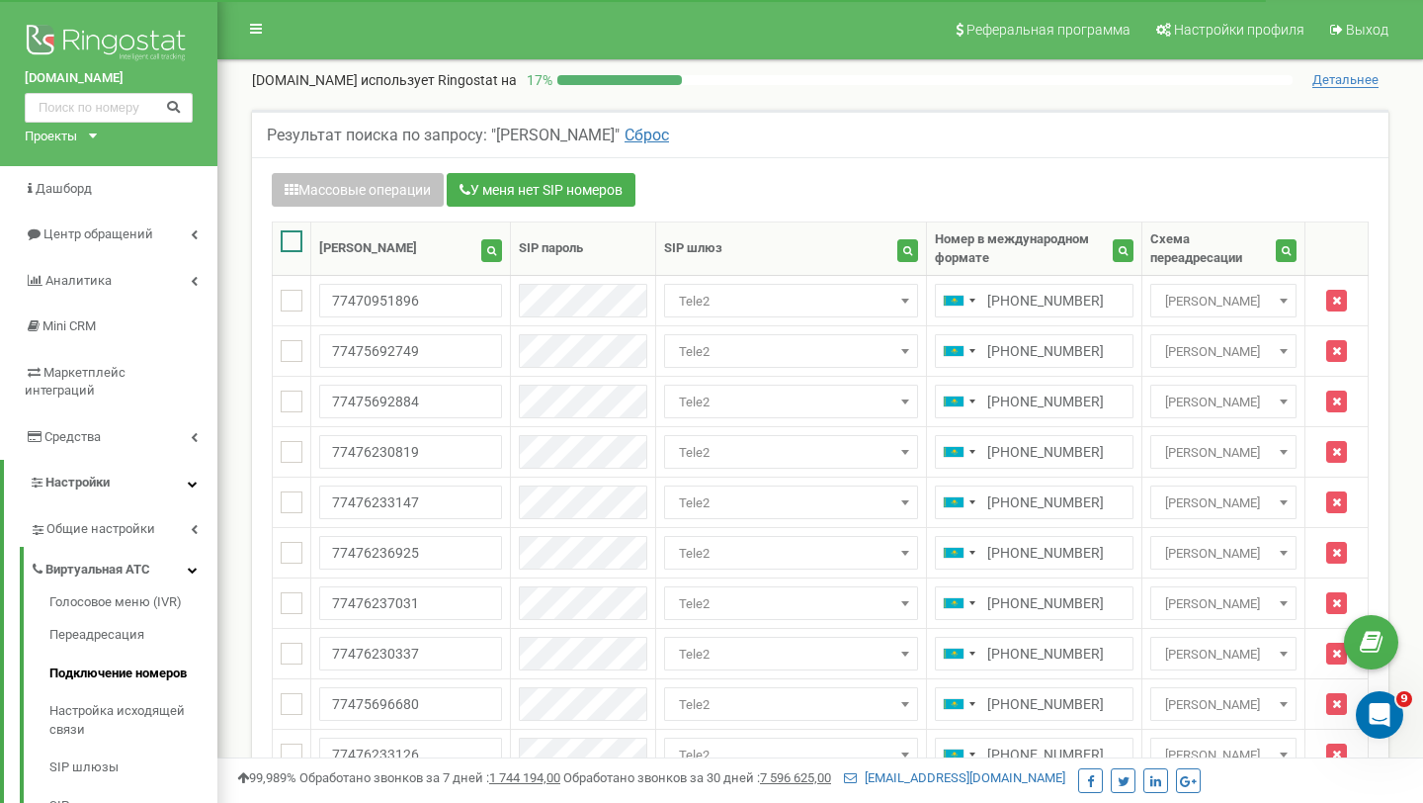
checkbox input "true"
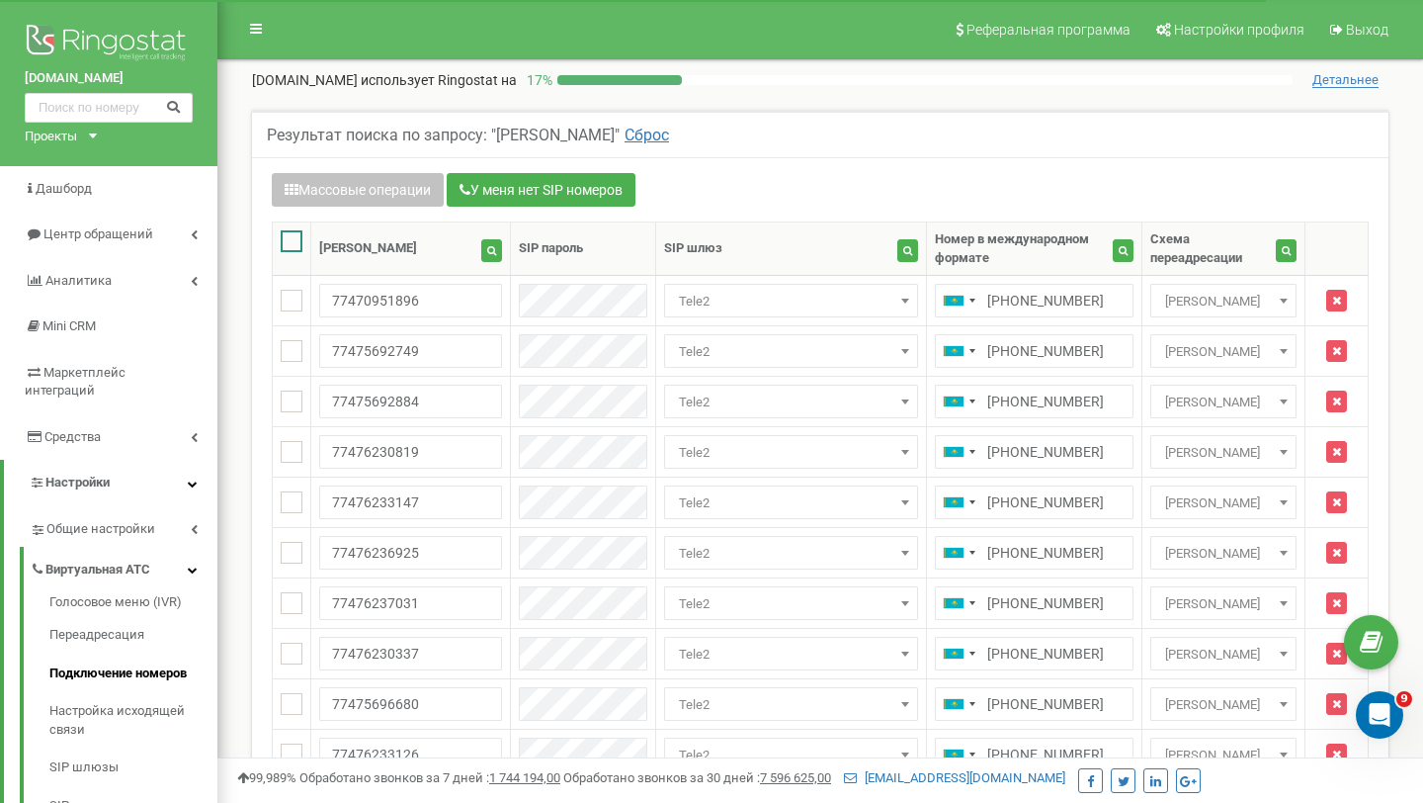
checkbox input "true"
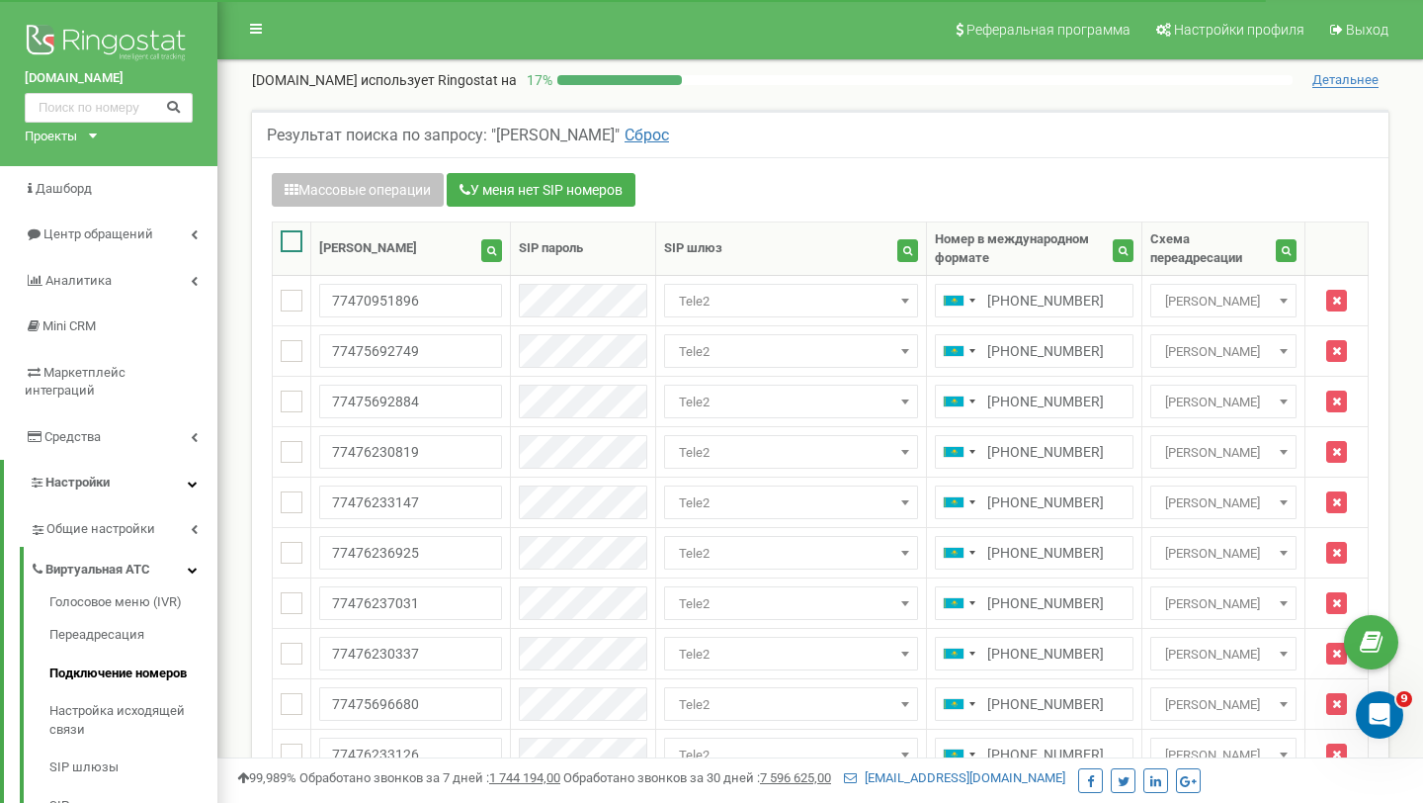
checkbox input "true"
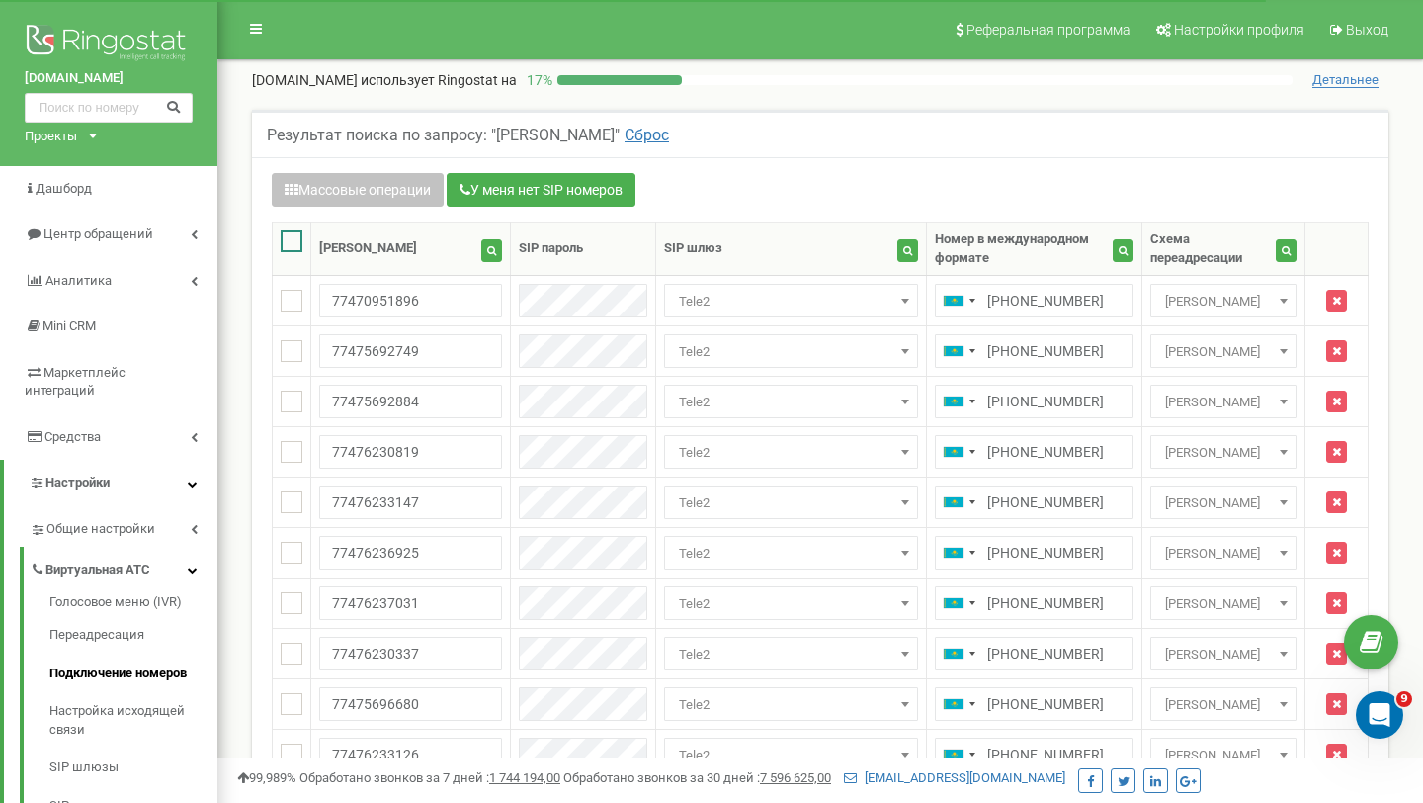
checkbox input "true"
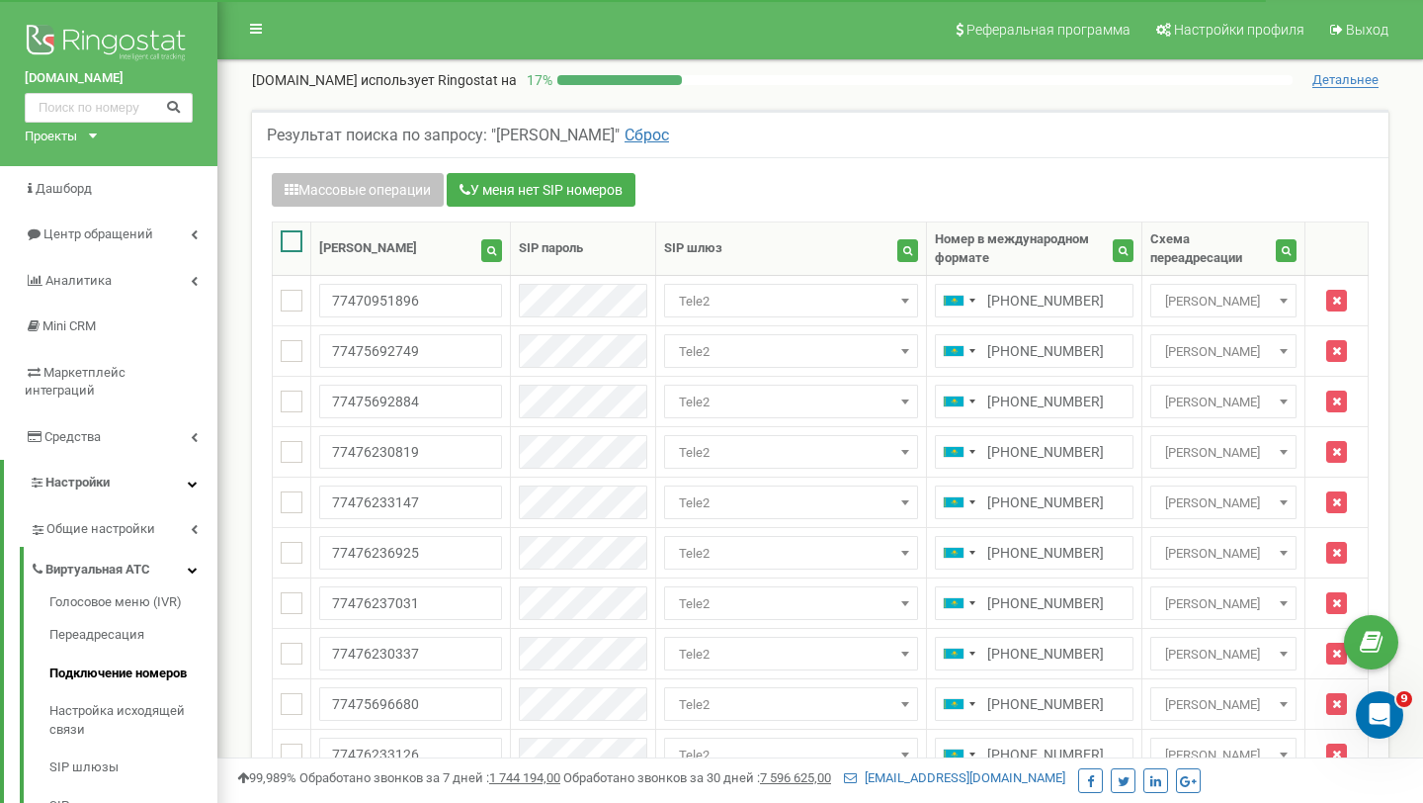
checkbox input "true"
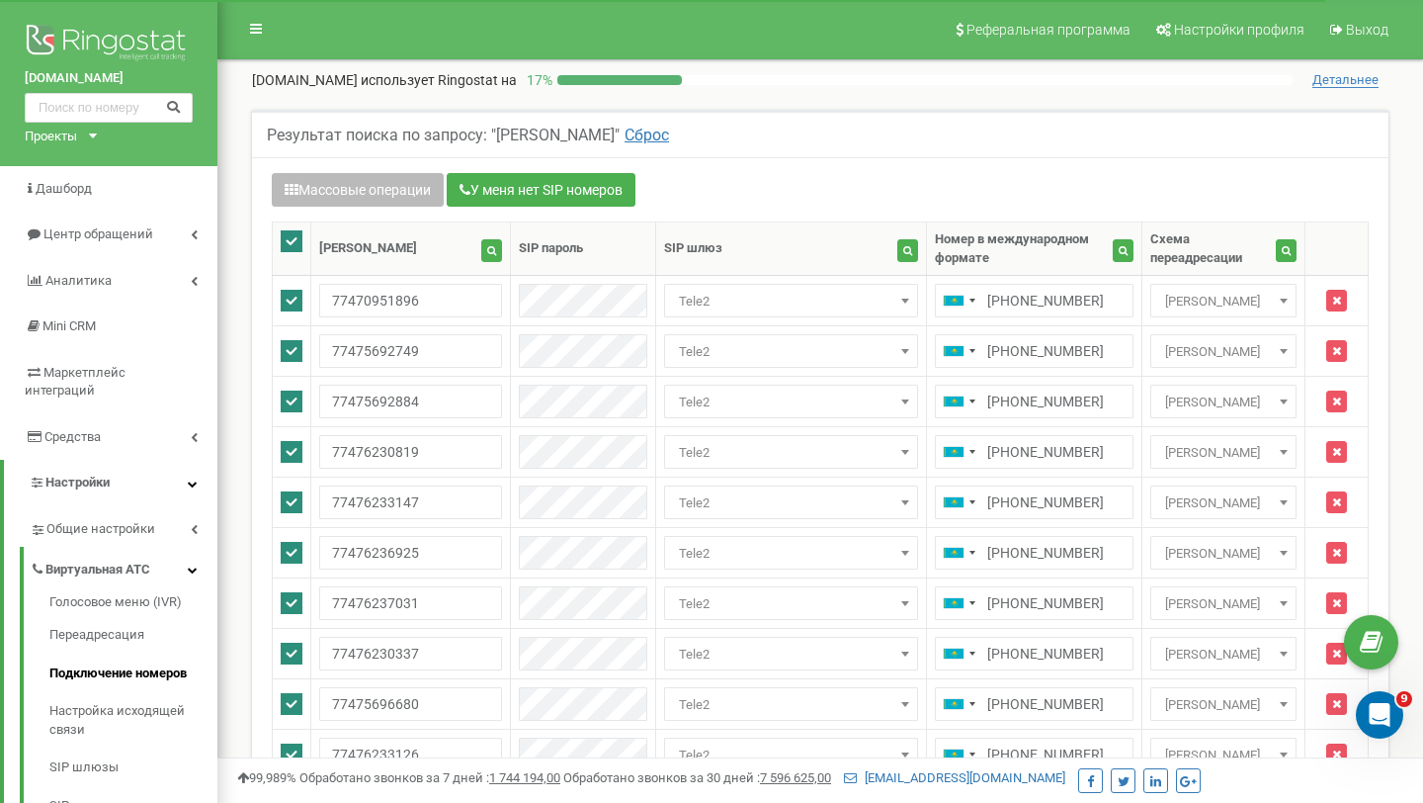
click at [407, 191] on button "Массовые операции" at bounding box center [358, 190] width 172 height 34
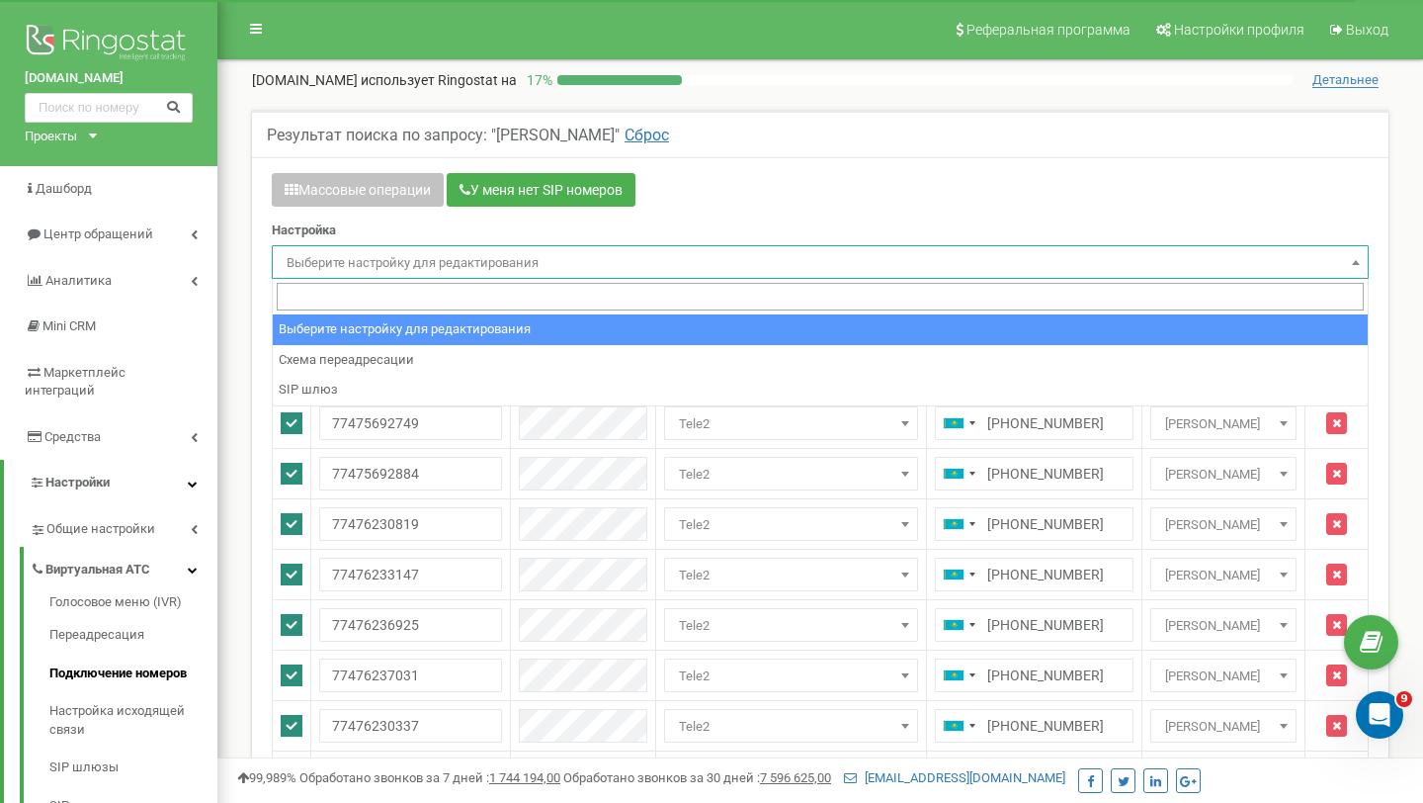
click at [393, 246] on span "Выберите настройку для редактирования" at bounding box center [820, 262] width 1097 height 34
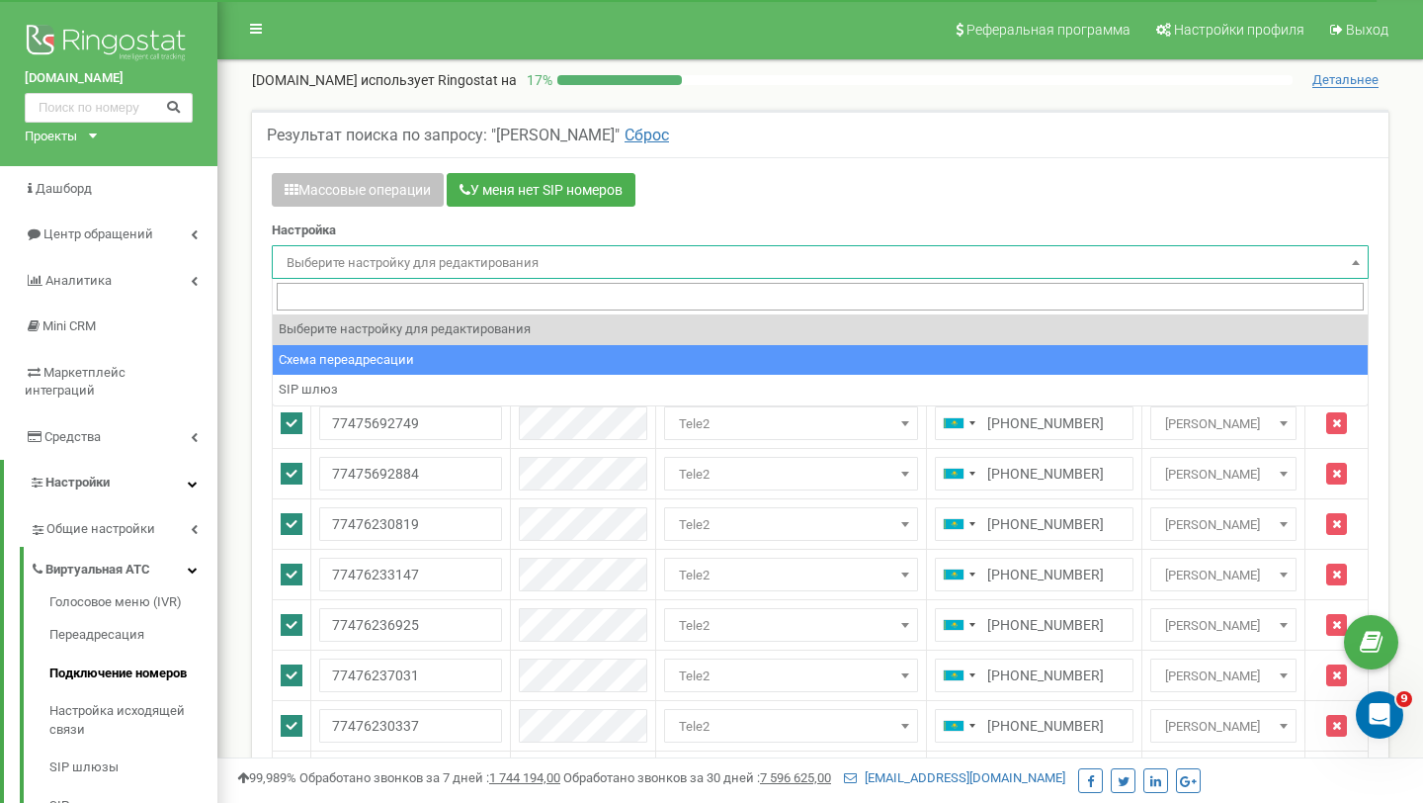
select select "project_scheme_id"
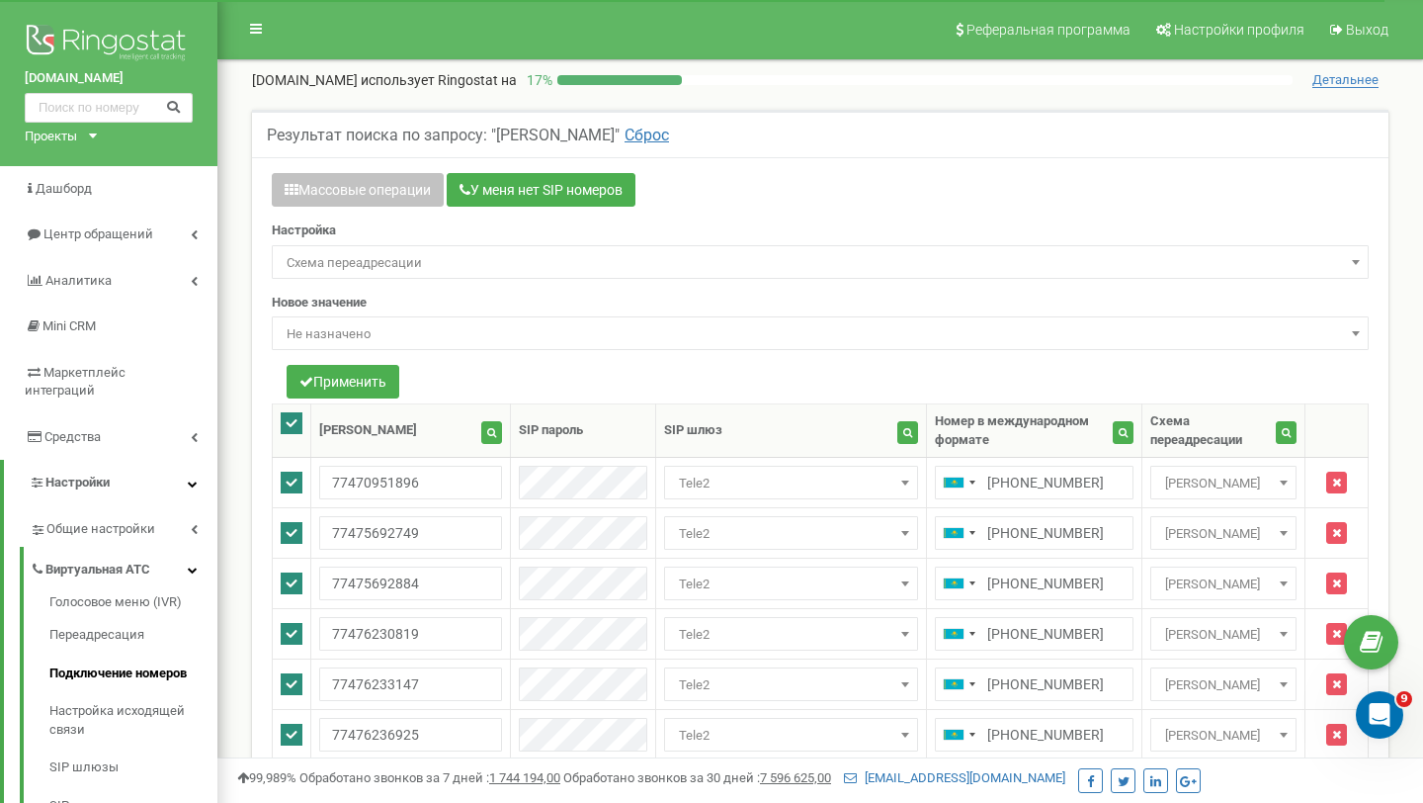
click at [389, 324] on span "Не назначено" at bounding box center [820, 334] width 1083 height 28
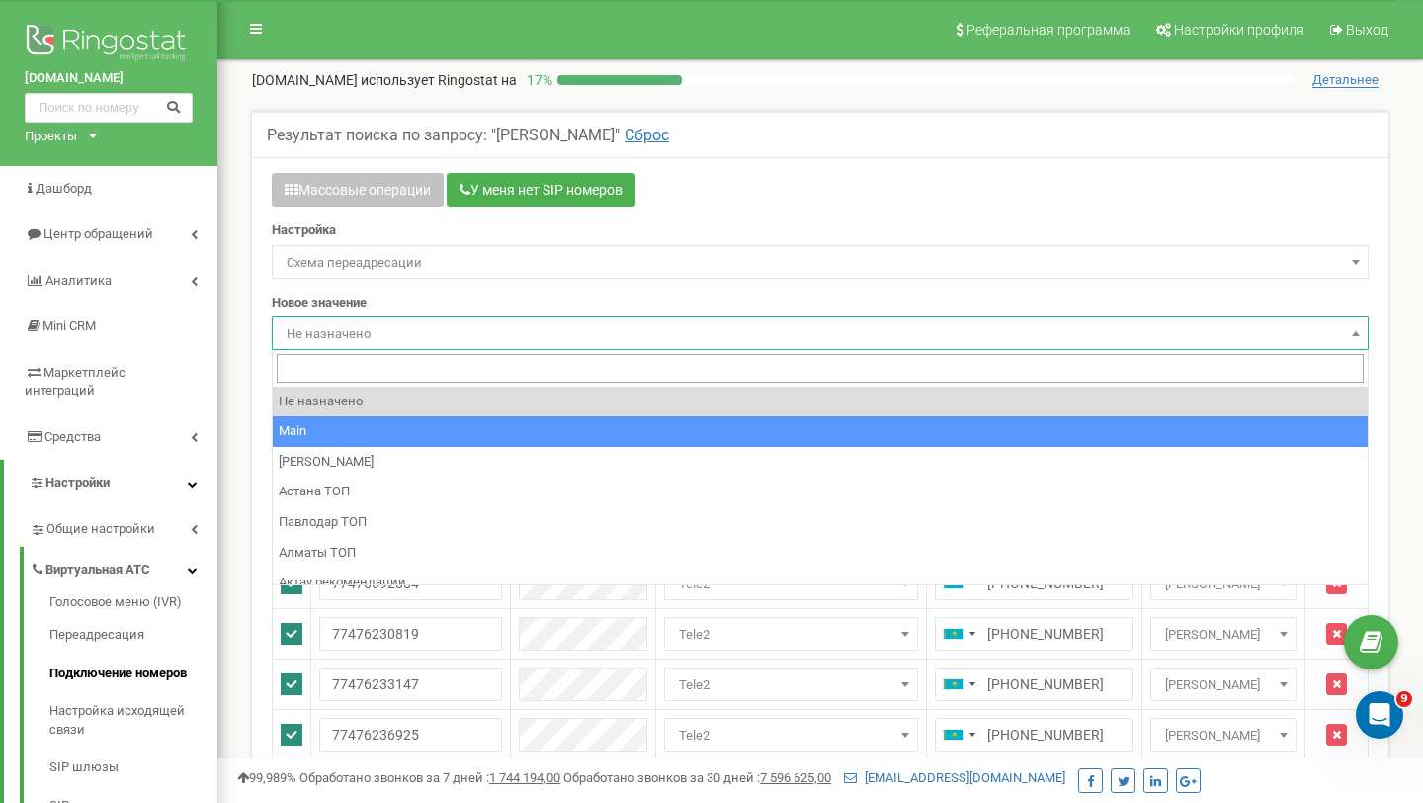
select select "249561"
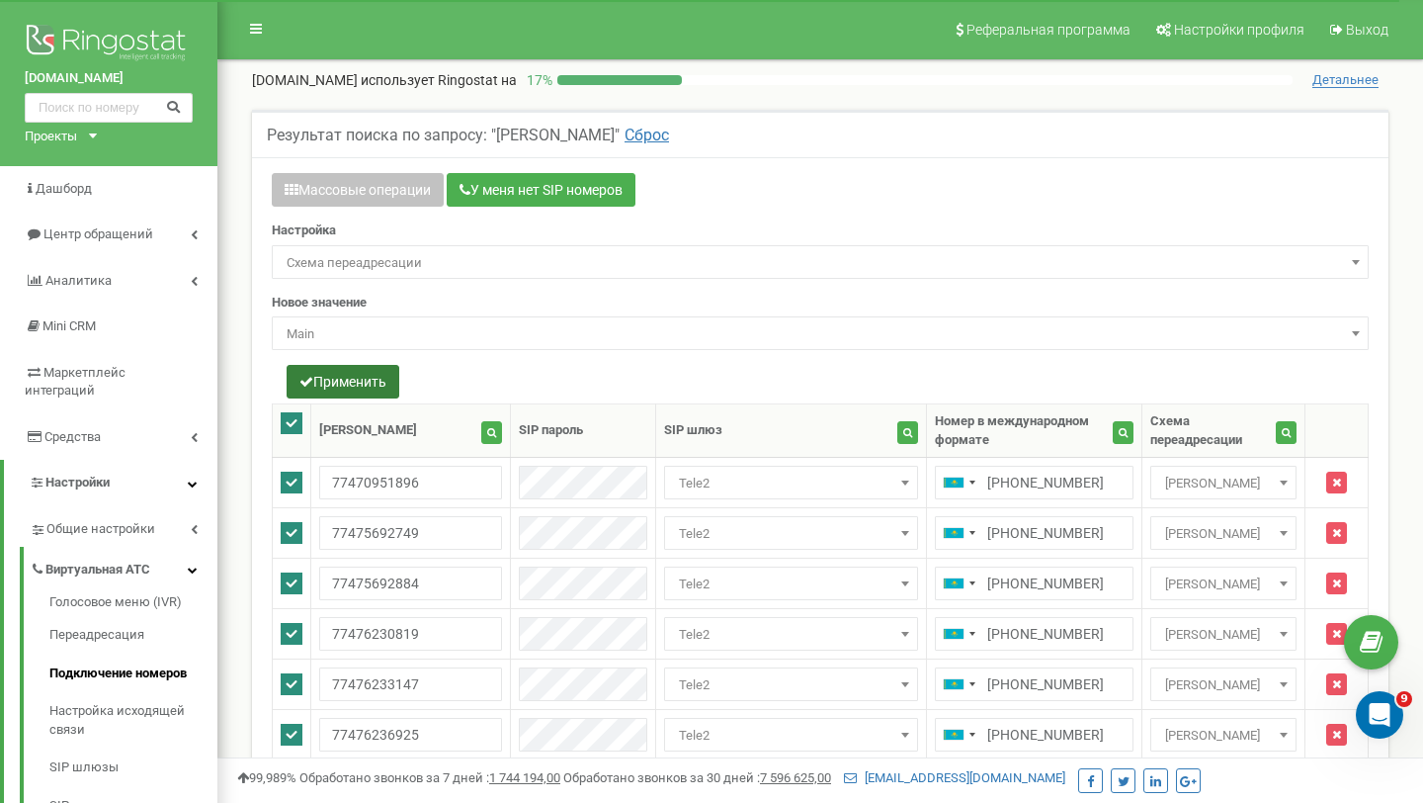
click at [341, 375] on button "Применить" at bounding box center [343, 382] width 113 height 34
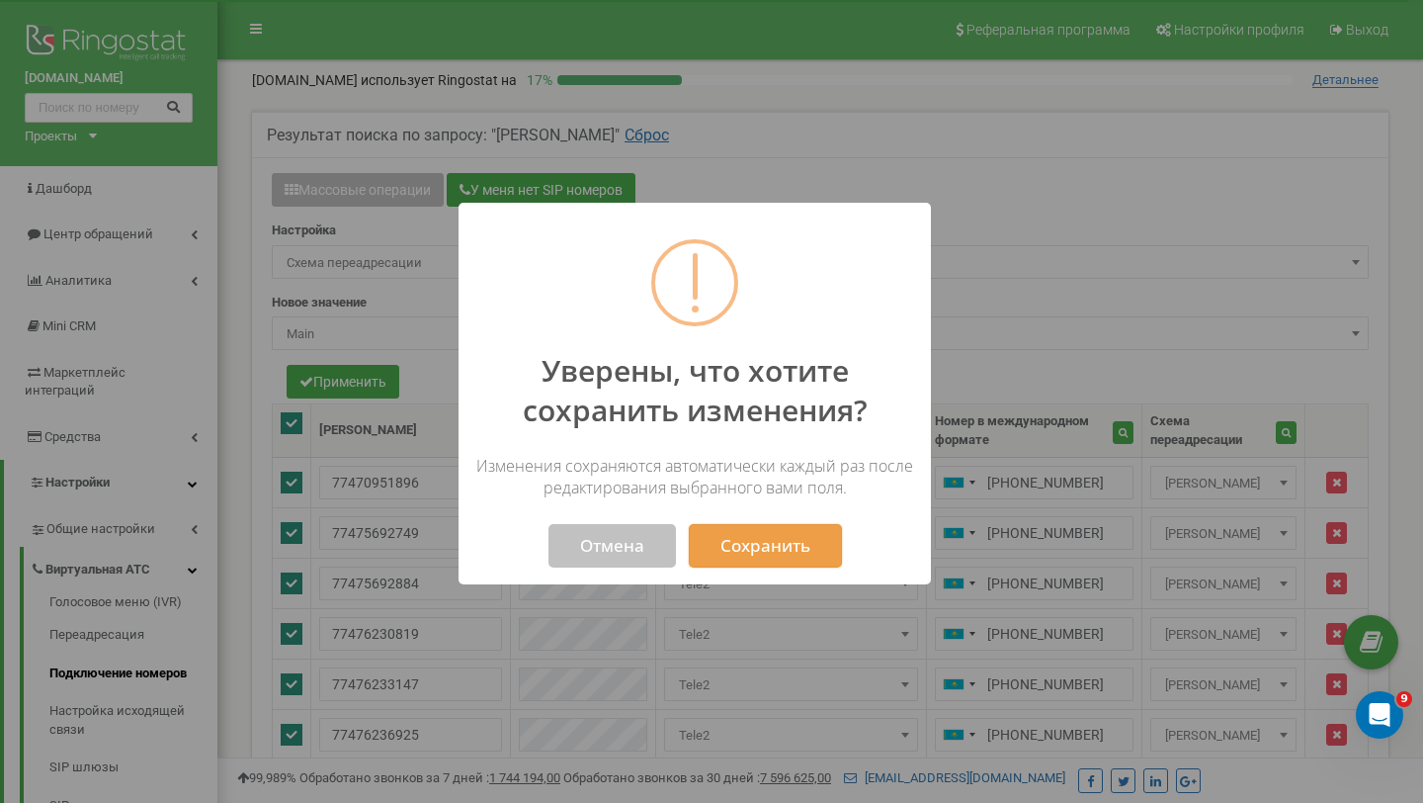
click at [745, 540] on button "Сохранить" at bounding box center [765, 545] width 153 height 43
select select "249561"
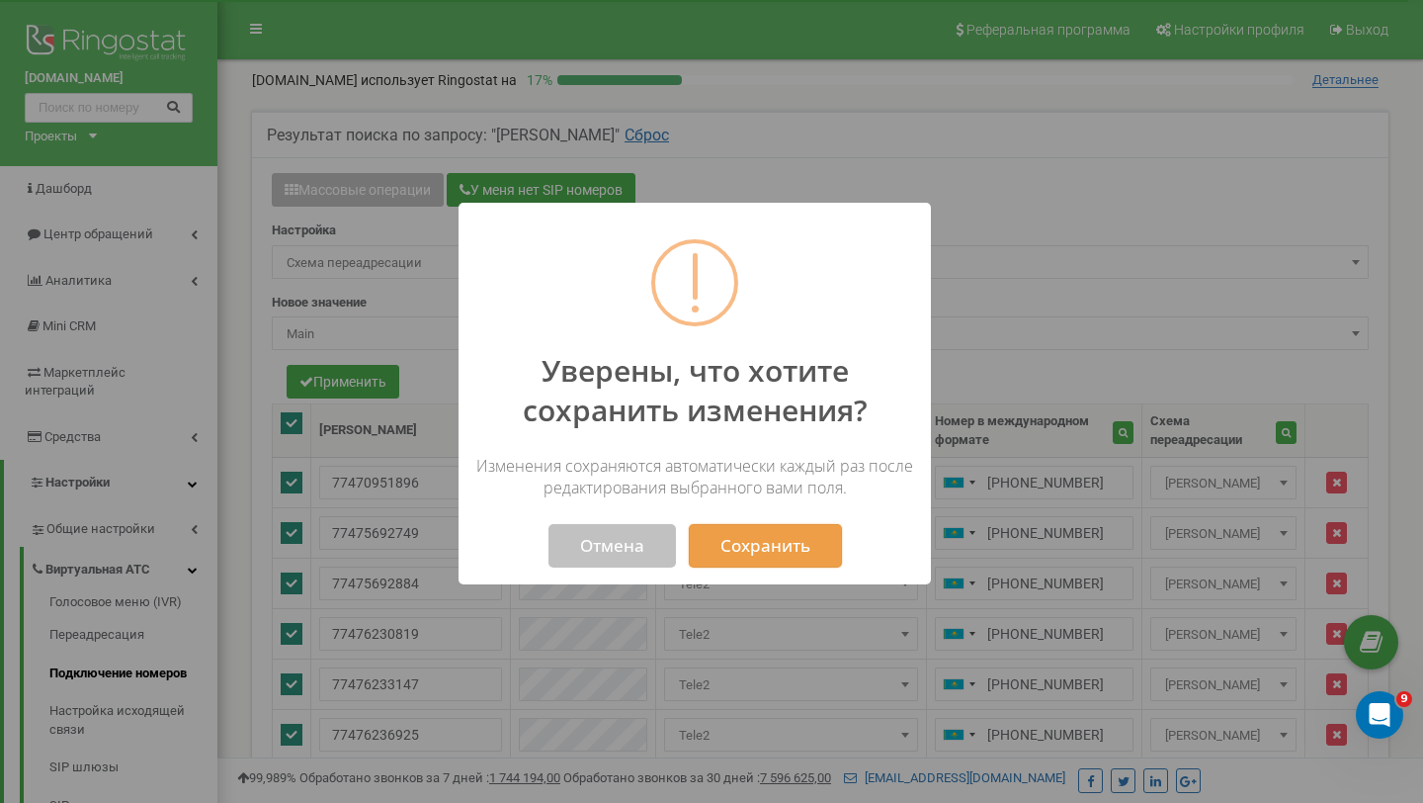
select select "249561"
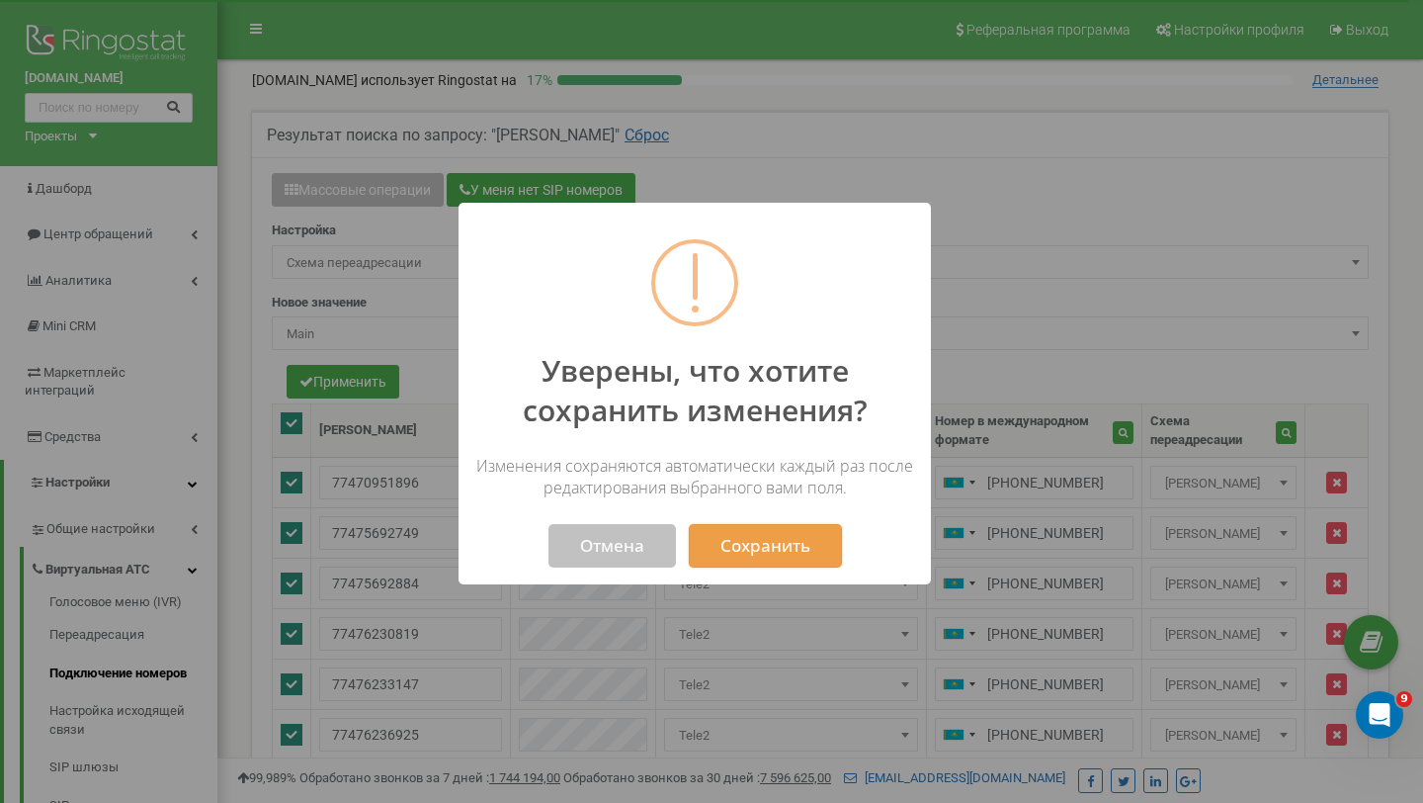
select select "249561"
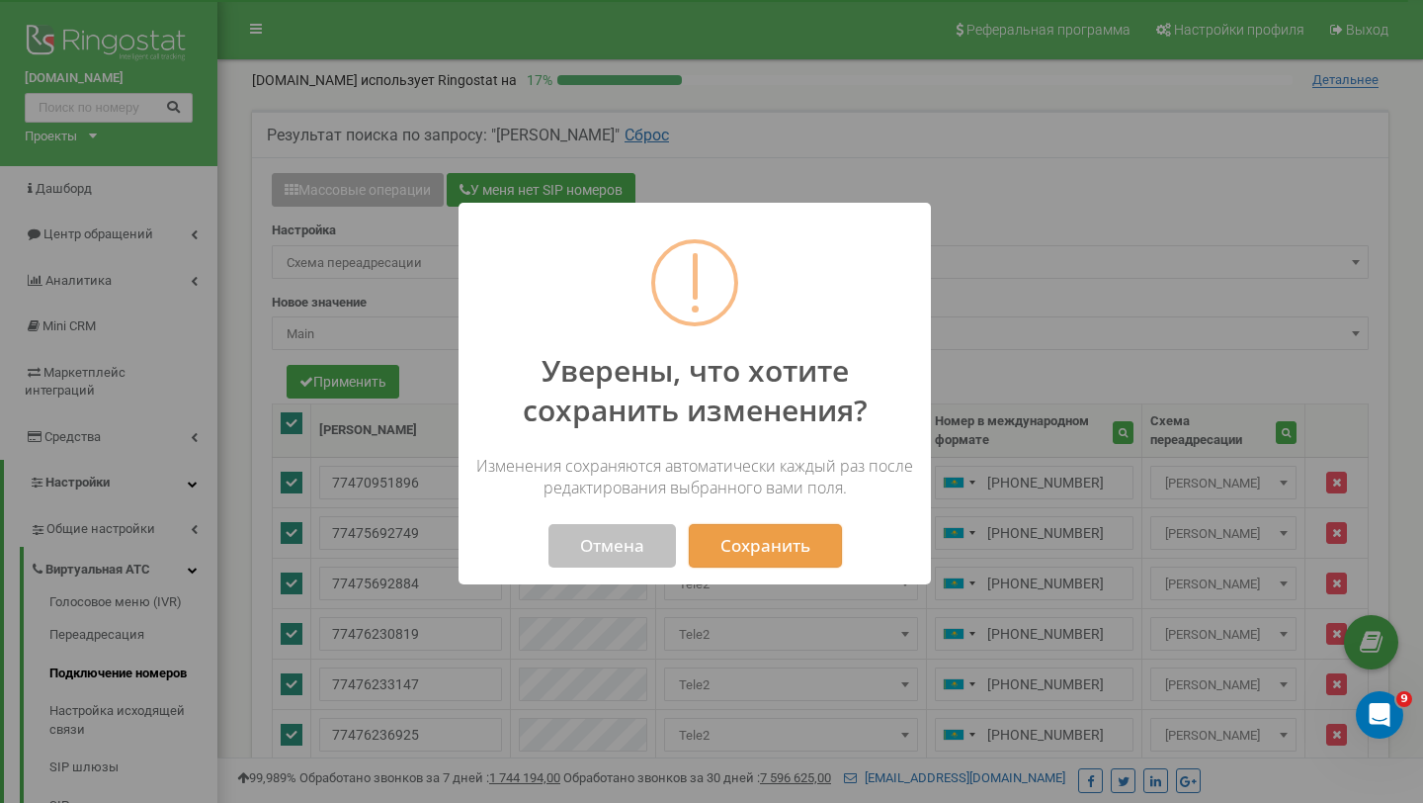
select select "249561"
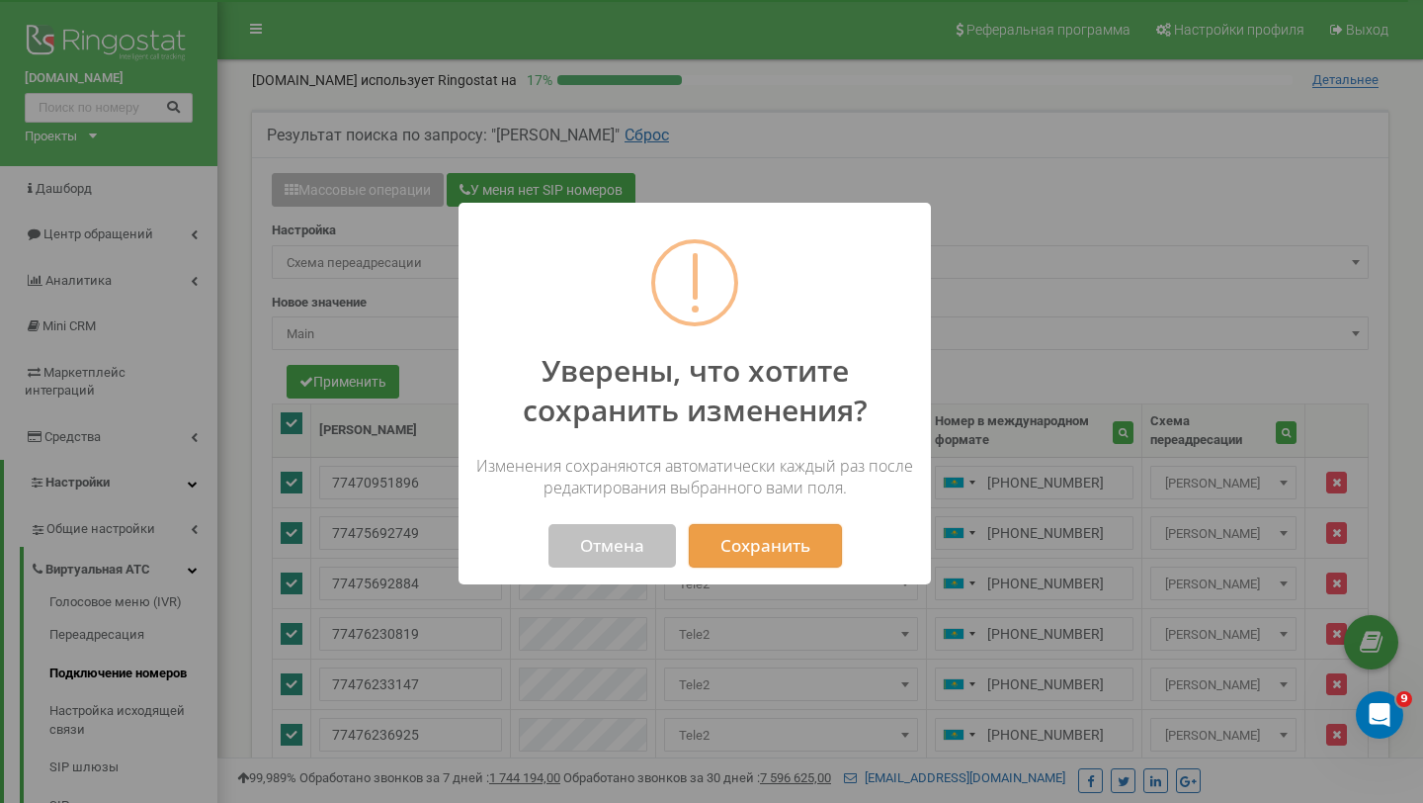
select select "249561"
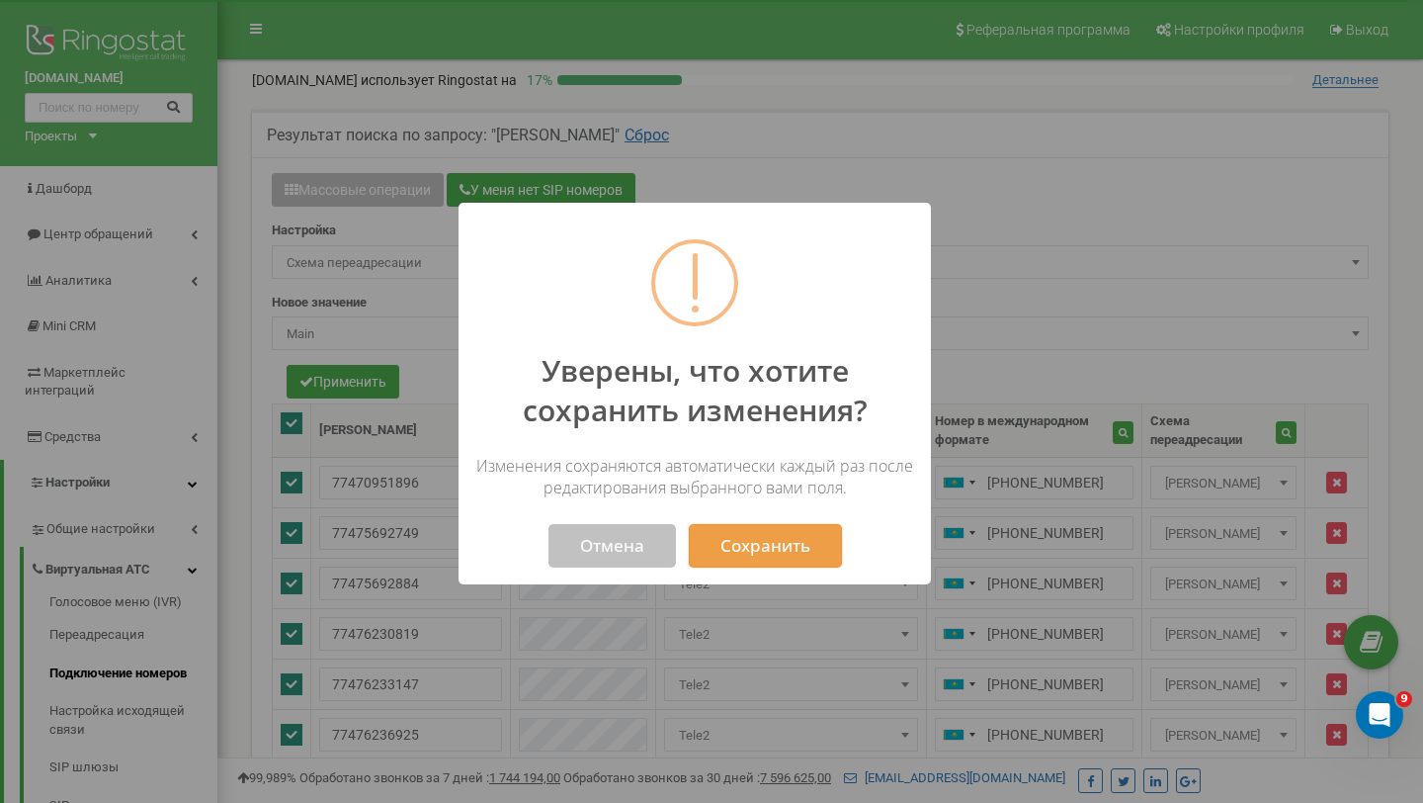
select select "249561"
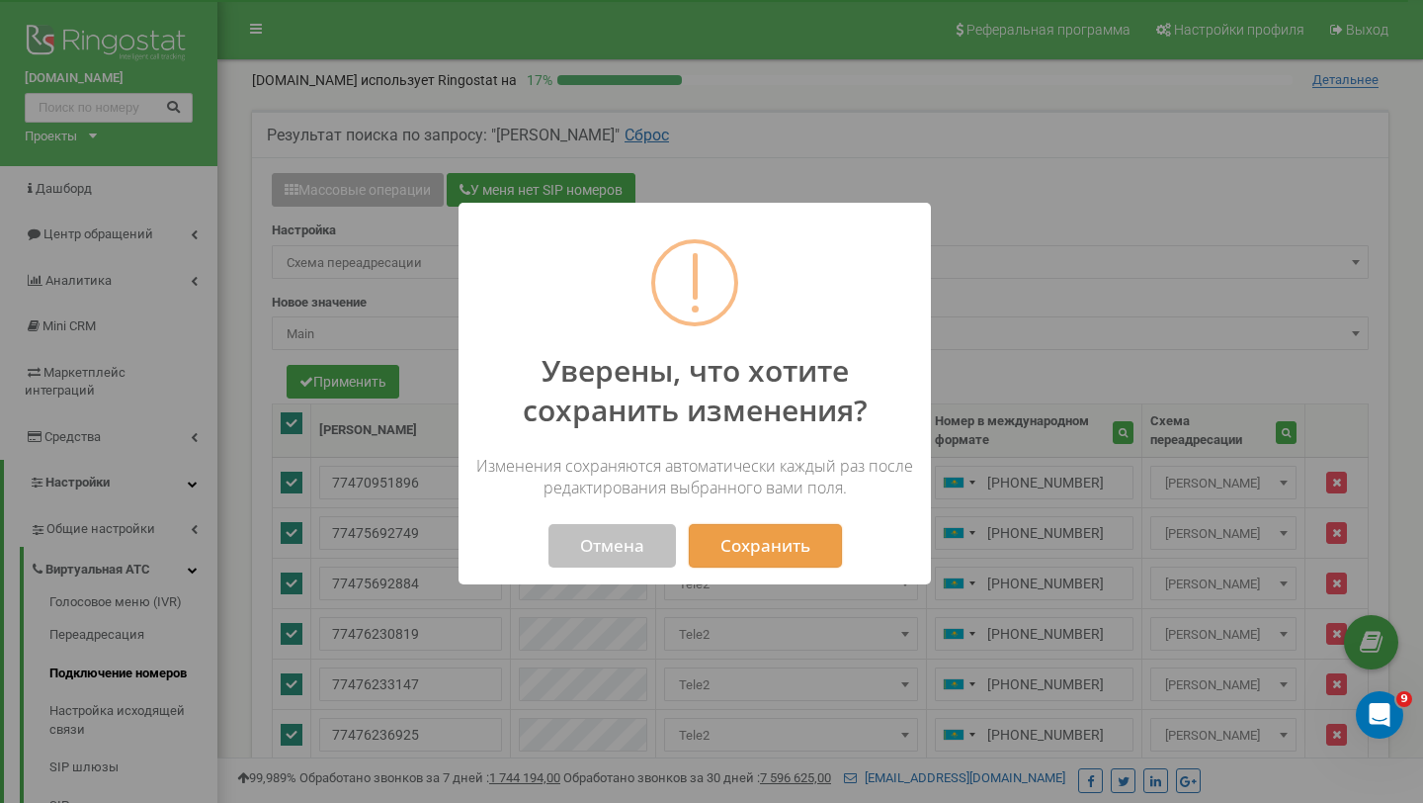
select select "249561"
